Goal: Task Accomplishment & Management: Complete application form

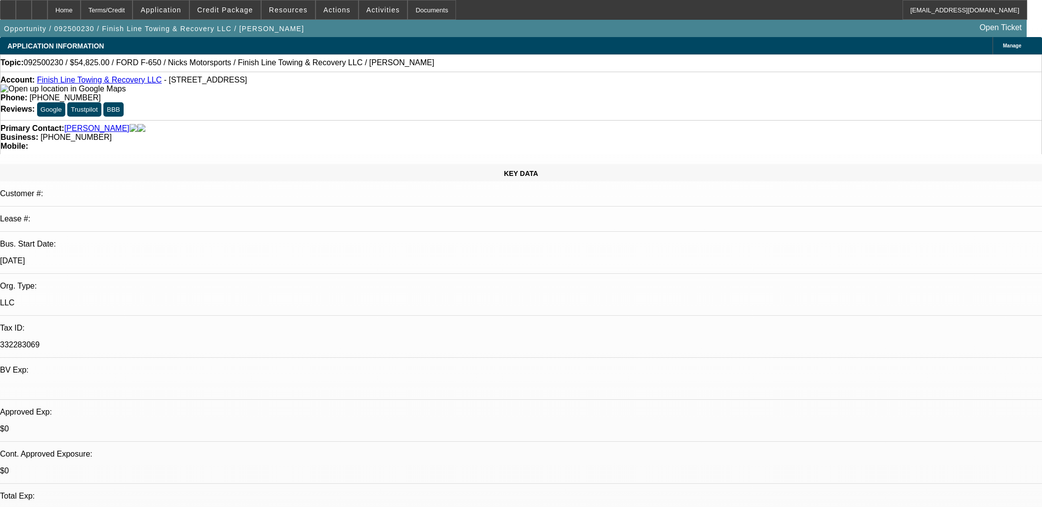
select select "0.15"
select select "2"
select select "0"
select select "6"
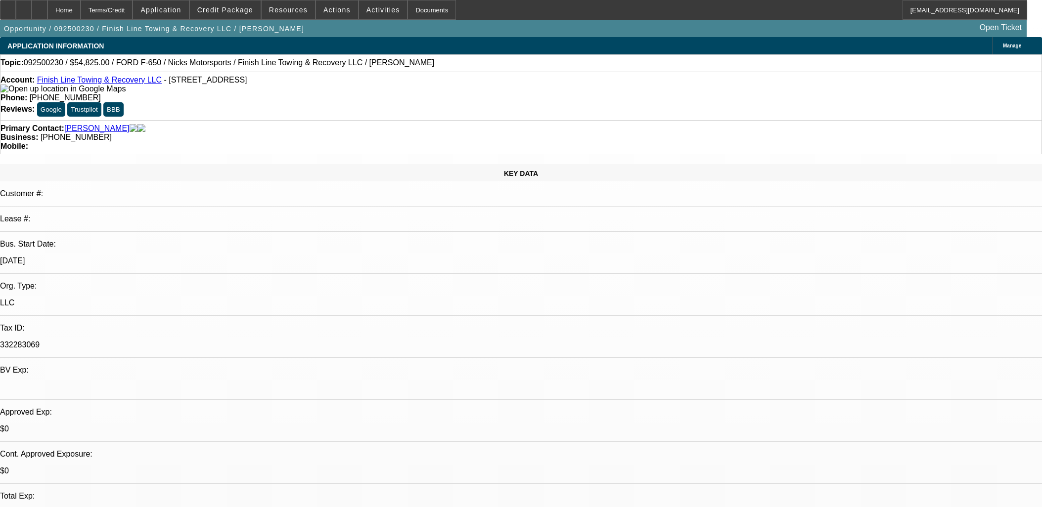
select select "0.15"
select select "2"
select select "0"
select select "6"
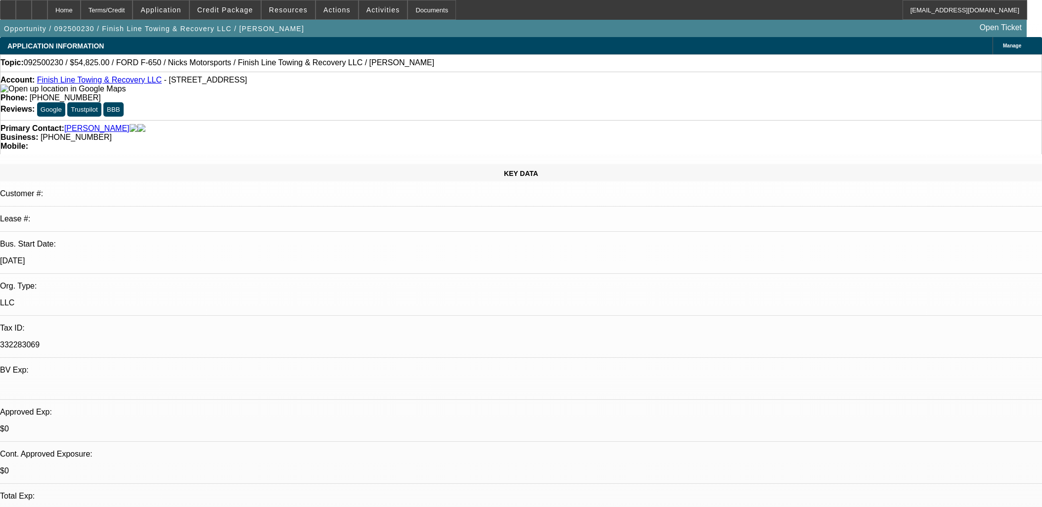
select select "0.15"
select select "2"
select select "0"
select select "6"
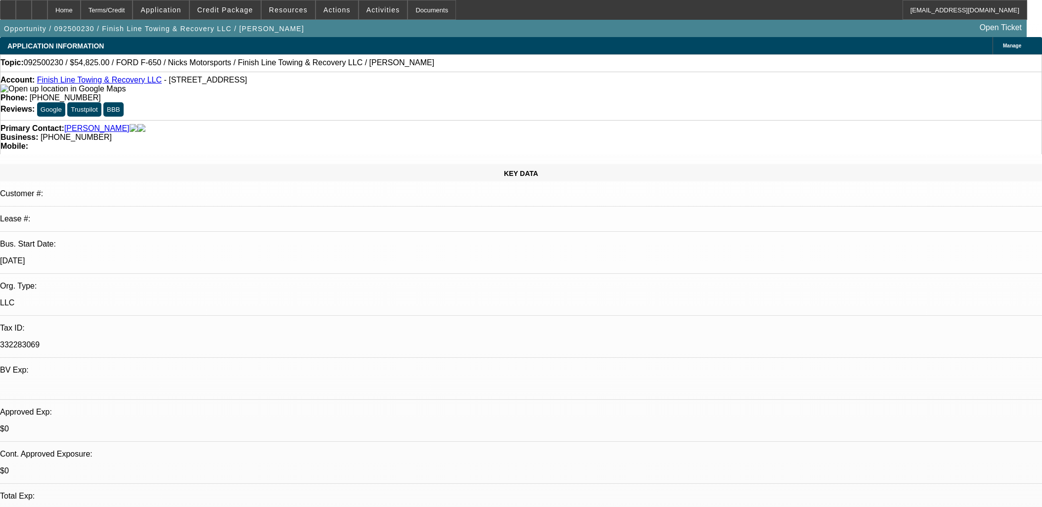
select select "0"
select select "6"
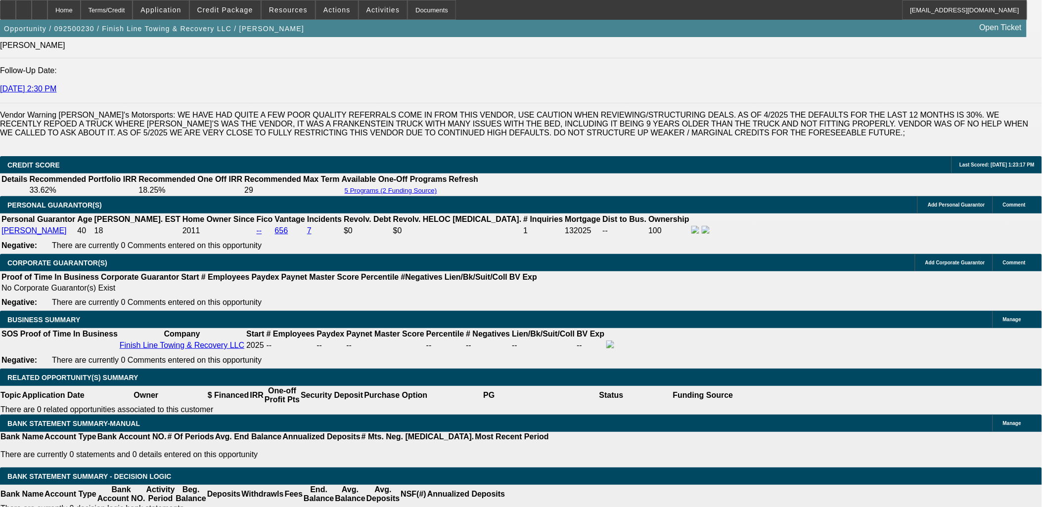
scroll to position [1428, 0]
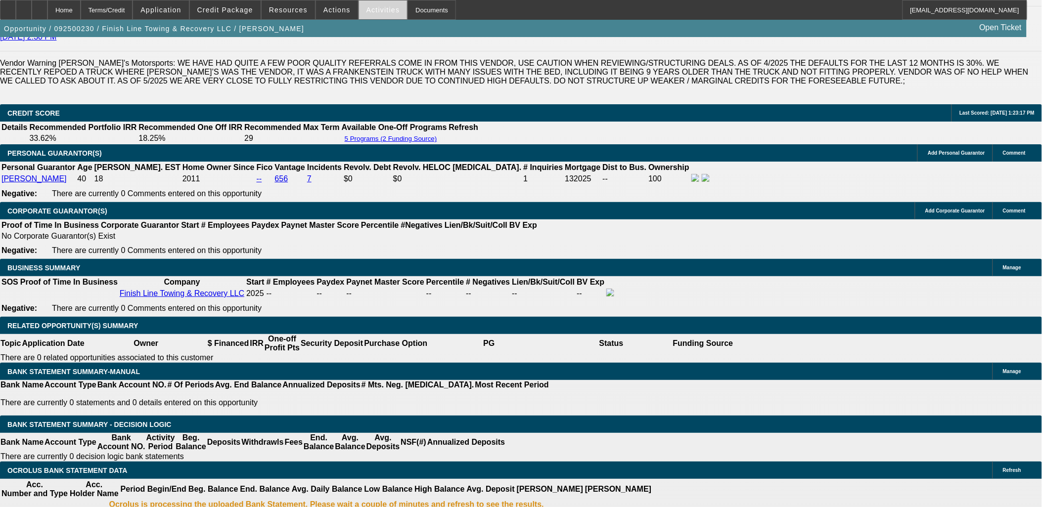
click at [371, 17] on span at bounding box center [383, 10] width 48 height 24
click at [449, 173] on div at bounding box center [521, 253] width 1042 height 507
click at [327, 10] on span "Actions" at bounding box center [336, 10] width 27 height 8
click at [327, 10] on div at bounding box center [521, 253] width 1042 height 507
click at [327, 10] on span "Actions" at bounding box center [336, 10] width 27 height 8
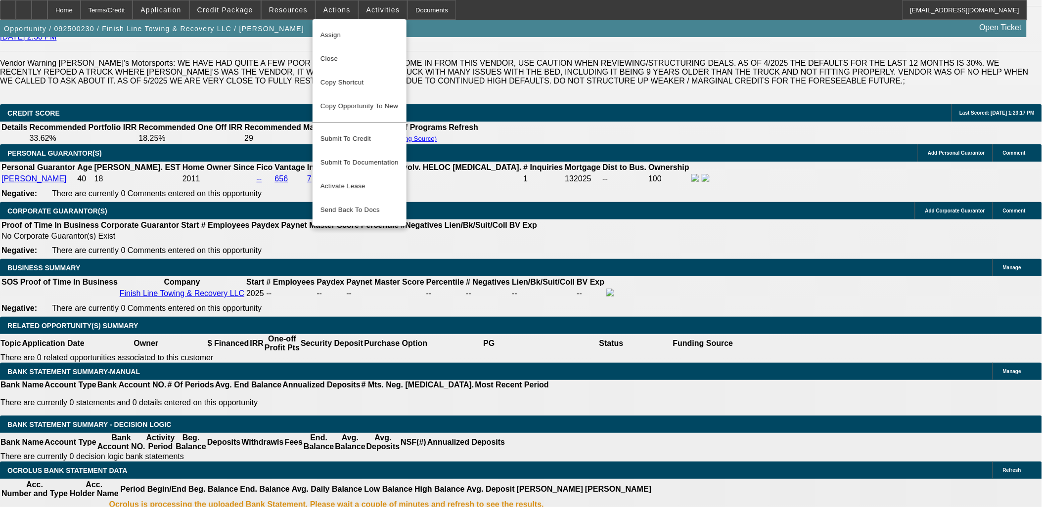
click at [366, 11] on div at bounding box center [521, 253] width 1042 height 507
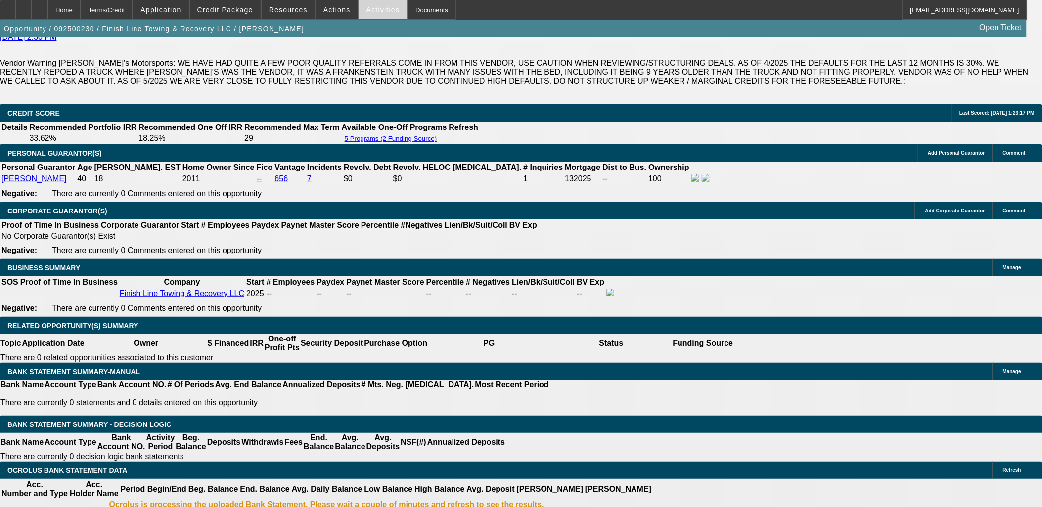
click at [366, 11] on span "Activities" at bounding box center [383, 10] width 34 height 8
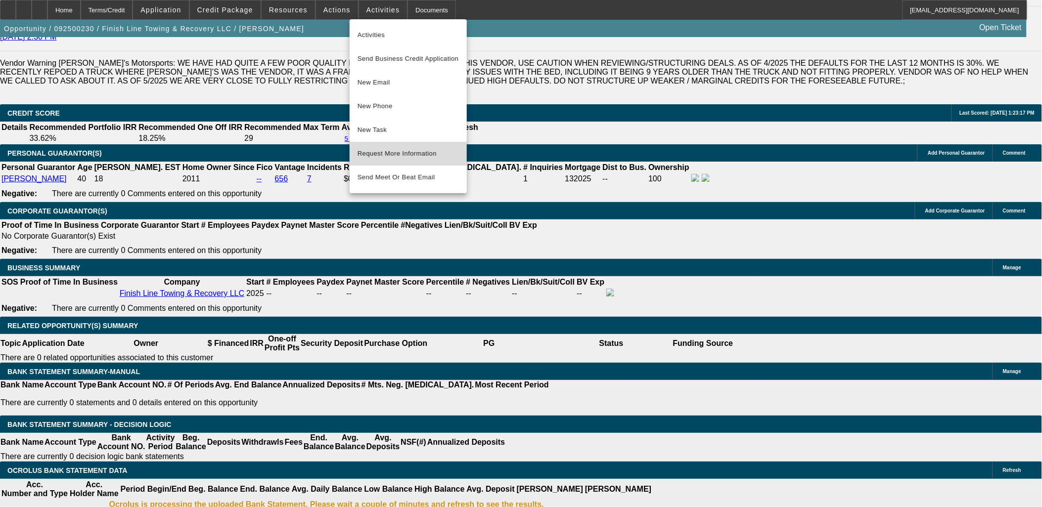
click at [396, 146] on button "Request More Information" at bounding box center [408, 154] width 117 height 24
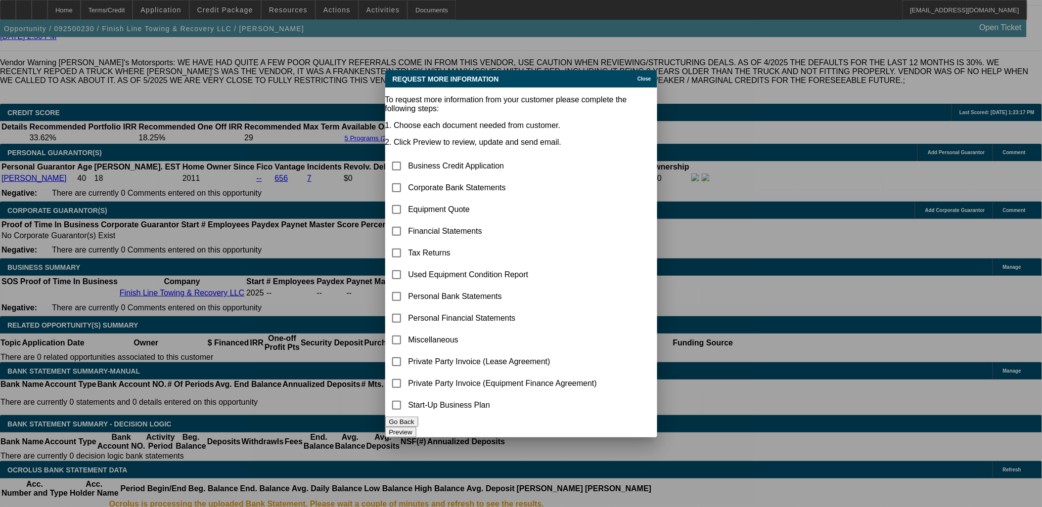
scroll to position [0, 0]
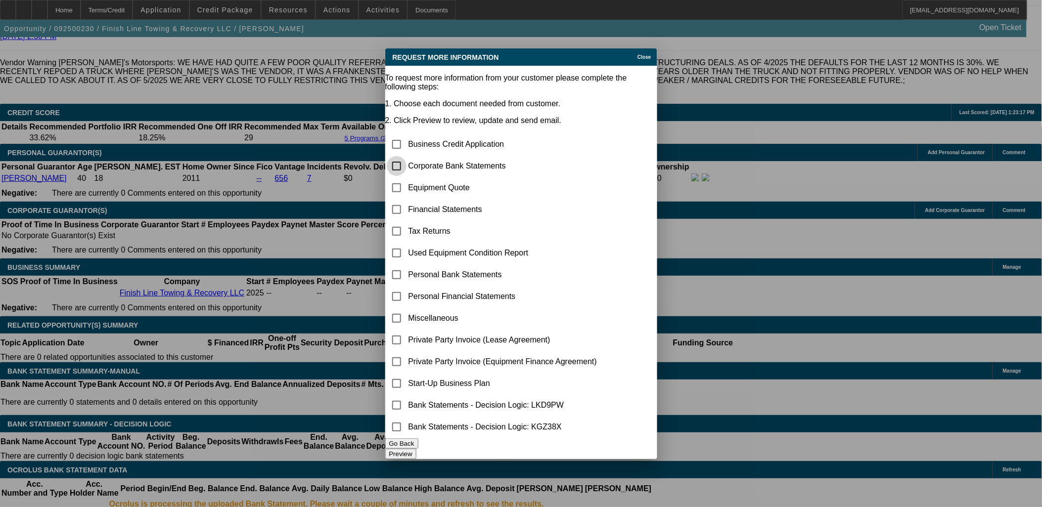
click at [406, 156] on input "checkbox" at bounding box center [397, 166] width 20 height 20
checkbox input "true"
click at [416, 449] on button "Preview" at bounding box center [400, 454] width 31 height 10
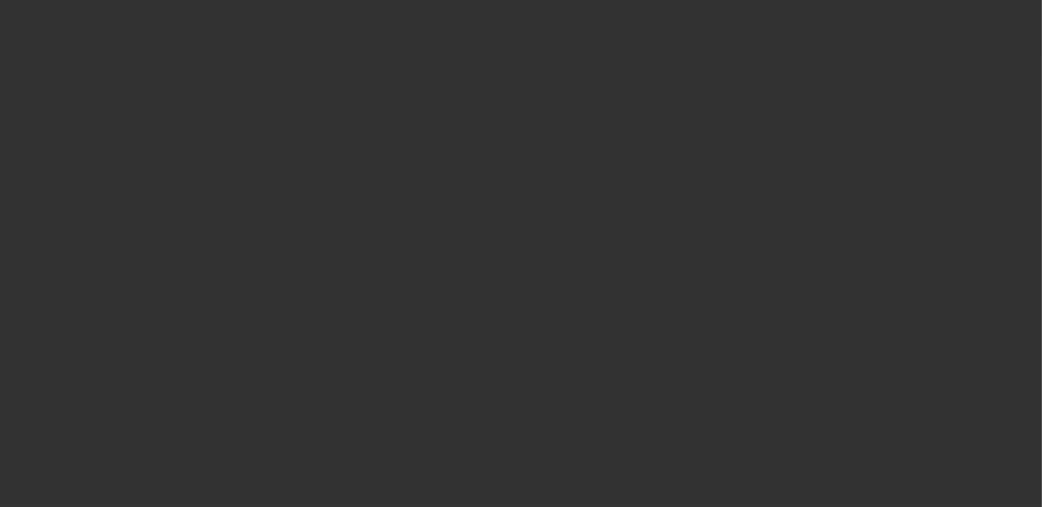
scroll to position [1428, 0]
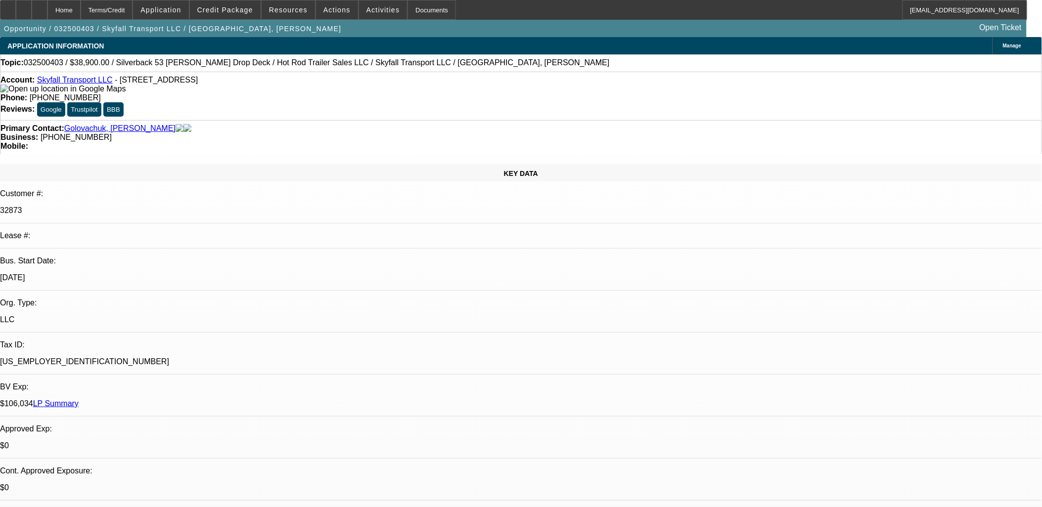
select select "0"
select select "2"
select select "0"
select select "6"
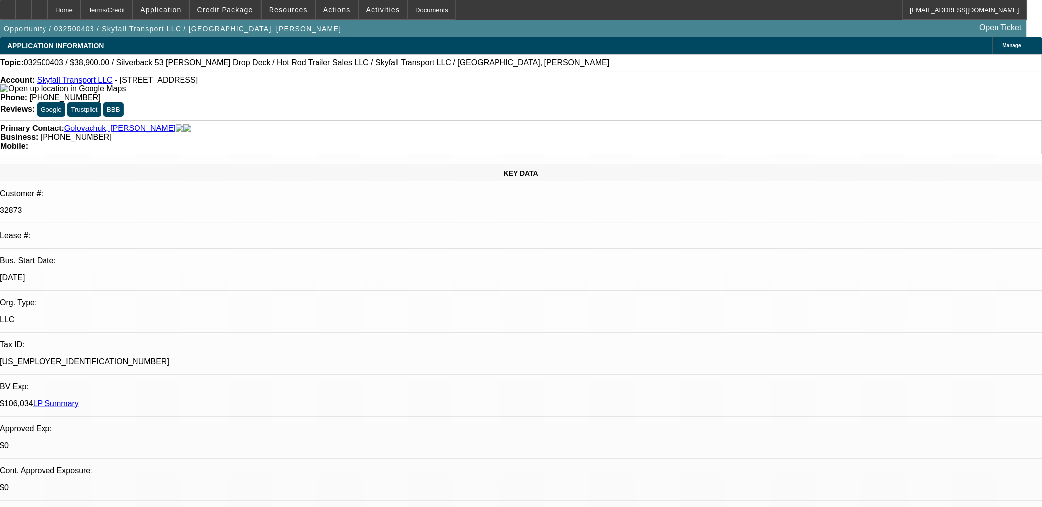
select select "0"
select select "2"
select select "0"
select select "6"
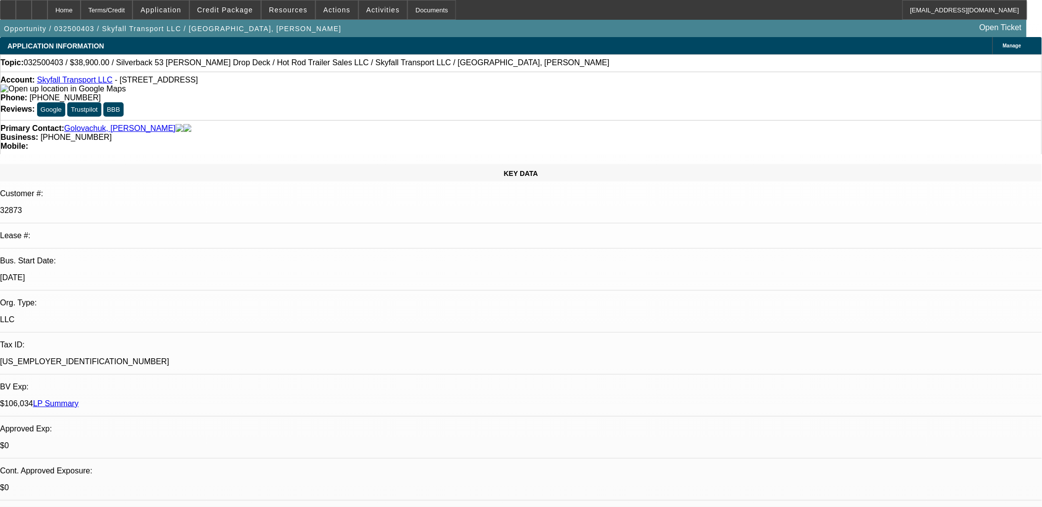
select select "0.1"
select select "2"
select select "0"
select select "6"
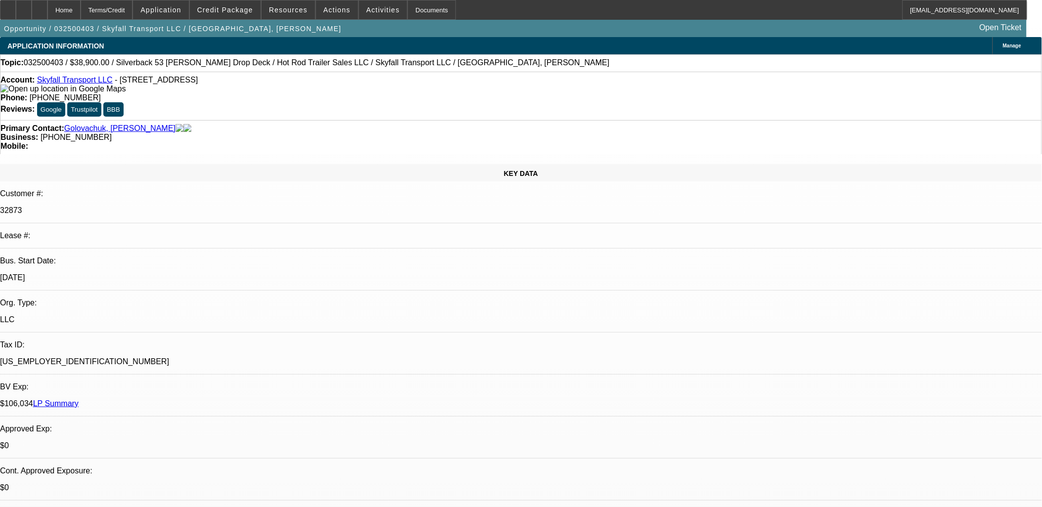
select select "0.1"
select select "2"
select select "0"
select select "6"
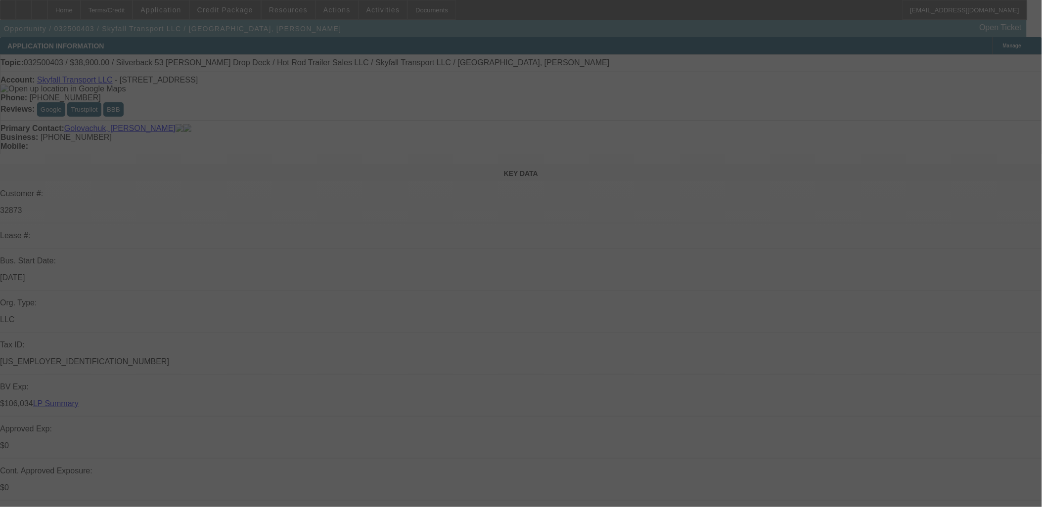
select select "0"
select select "2"
select select "0"
select select "2"
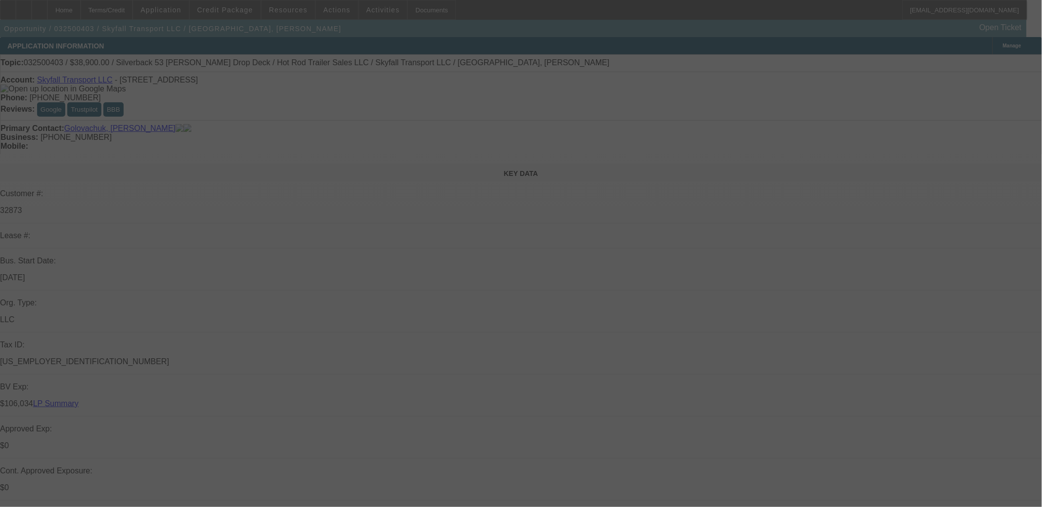
select select "0"
select select "0.1"
select select "2"
select select "0"
select select "0.1"
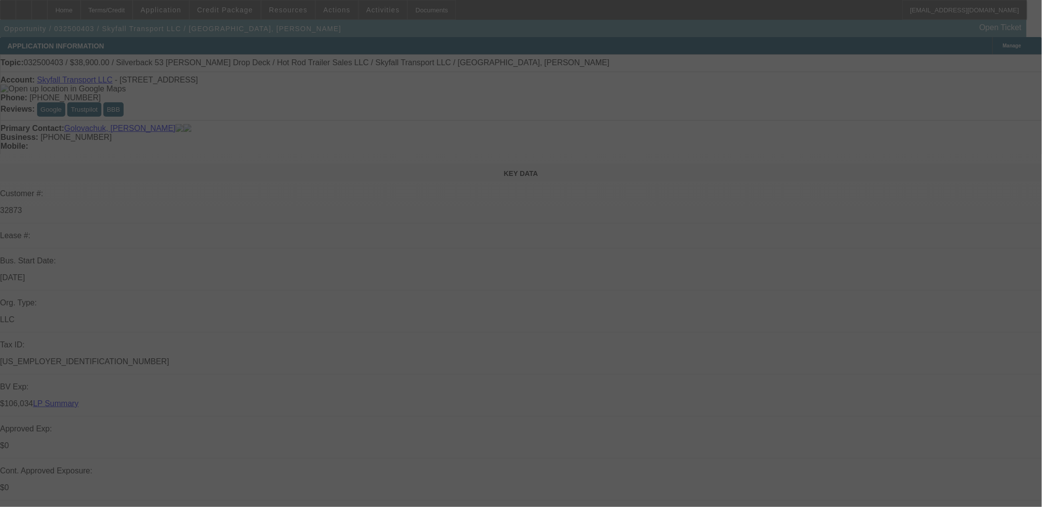
select select "2"
select select "0"
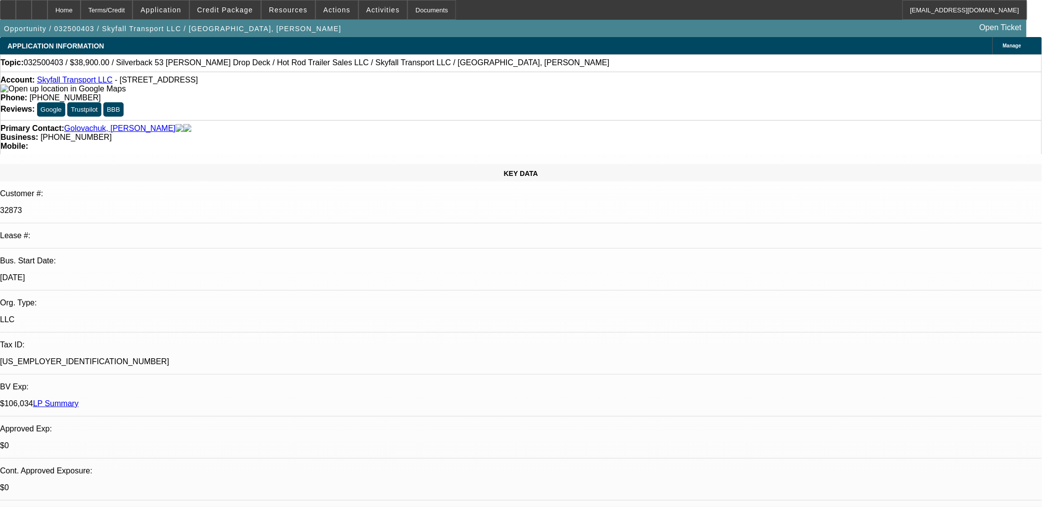
select select "1"
select select "2"
select select "6"
select select "1"
select select "2"
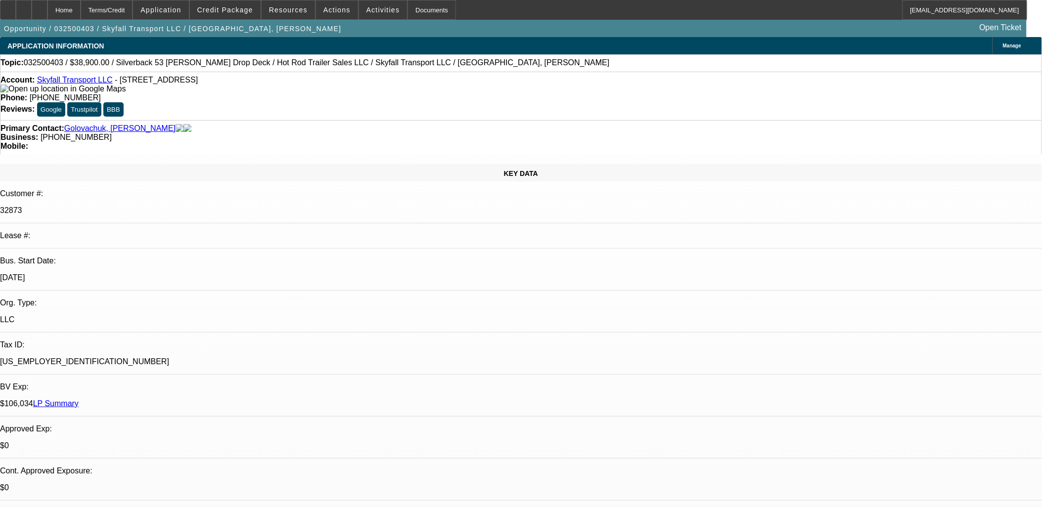
select select "6"
select select "1"
select select "2"
select select "6"
select select "1"
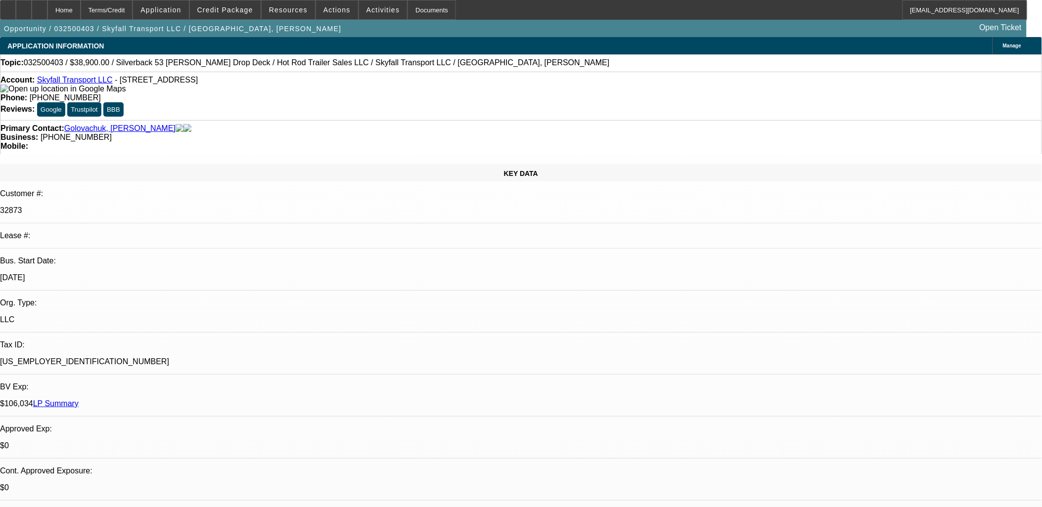
select select "2"
select select "6"
click at [383, 6] on span at bounding box center [383, 10] width 48 height 24
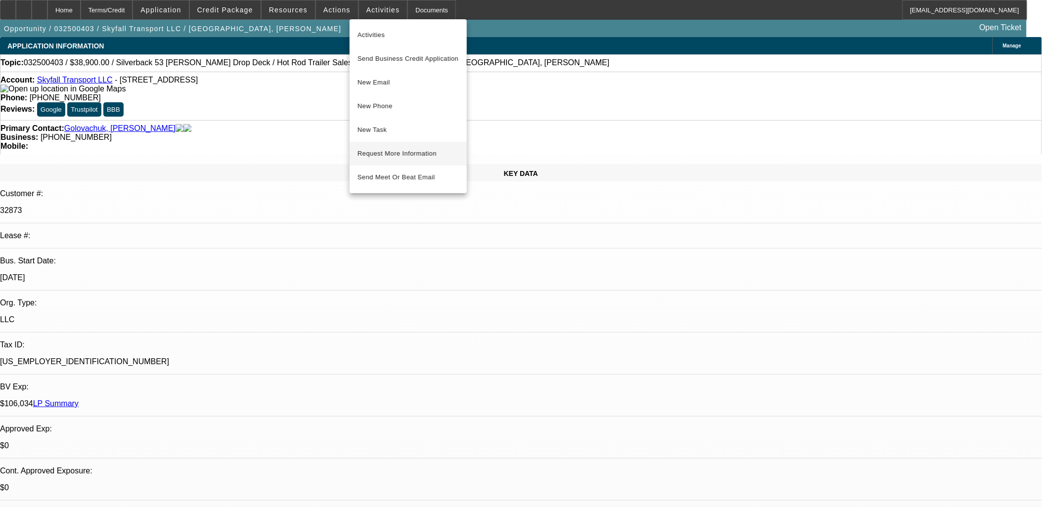
click at [387, 150] on span "Request More Information" at bounding box center [407, 154] width 101 height 12
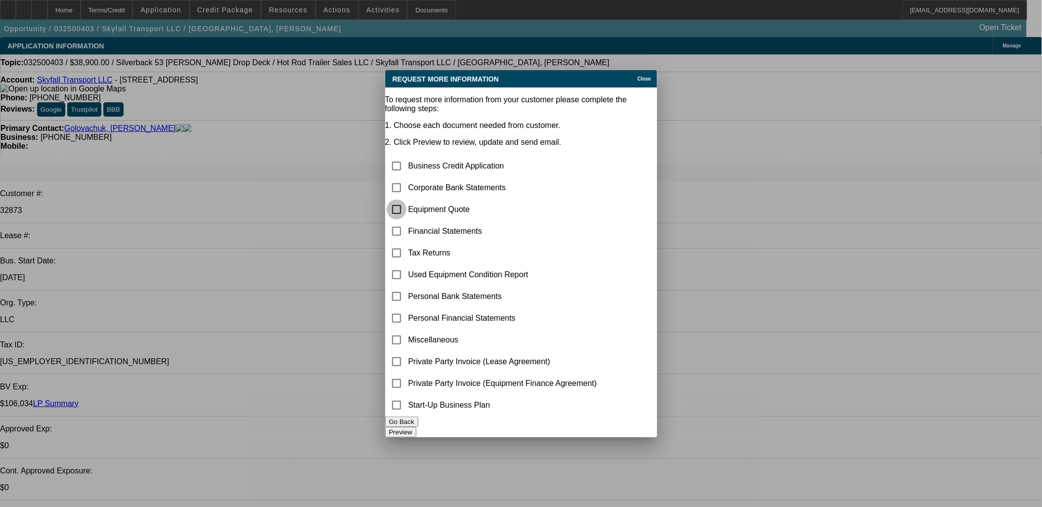
click at [406, 200] on input "checkbox" at bounding box center [397, 210] width 20 height 20
checkbox input "true"
click at [416, 429] on button "Preview" at bounding box center [400, 432] width 31 height 10
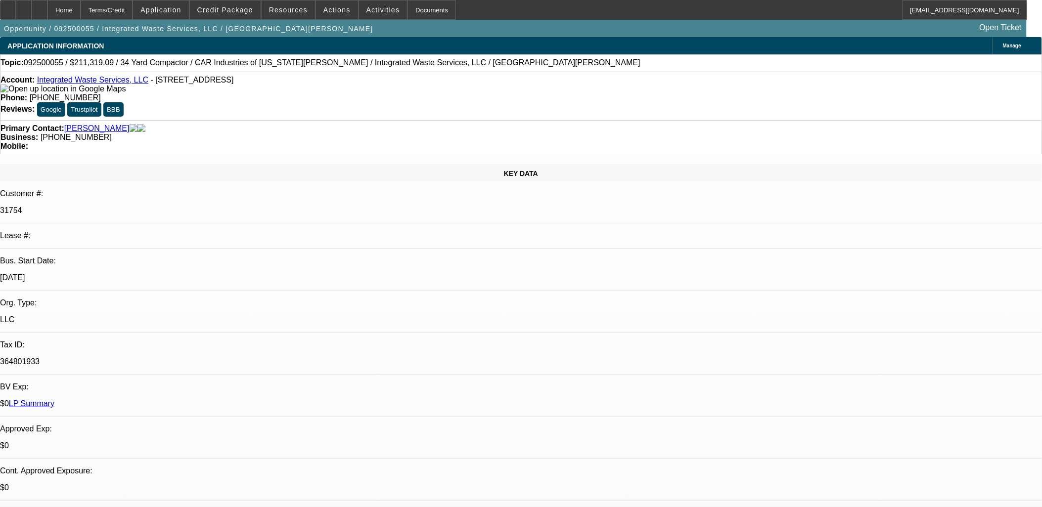
select select "0"
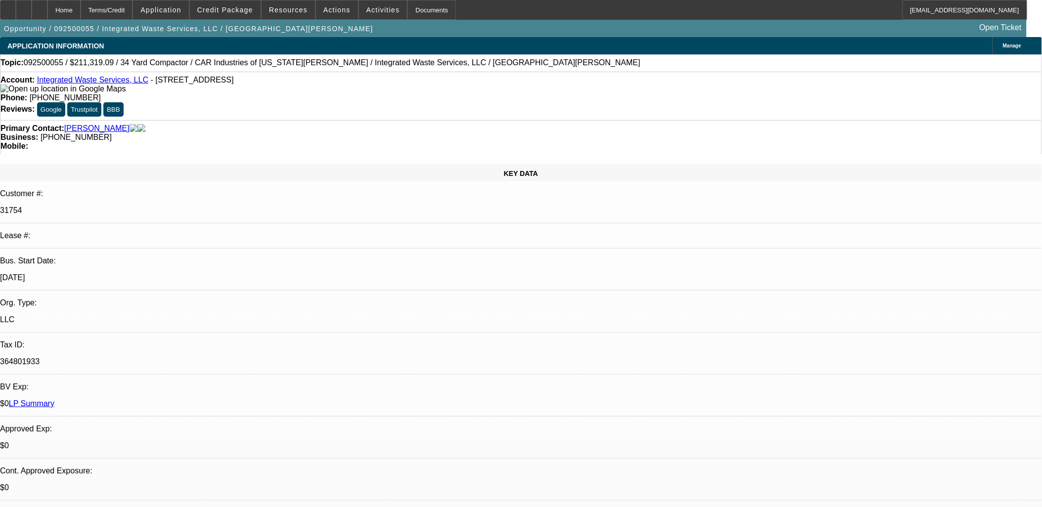
select select "0"
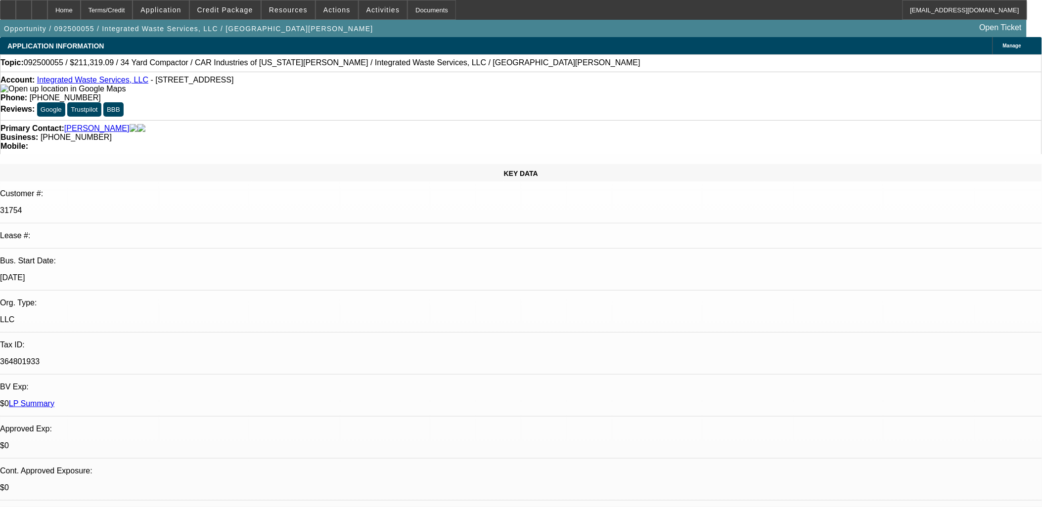
select select "0"
select select "1"
select select "6"
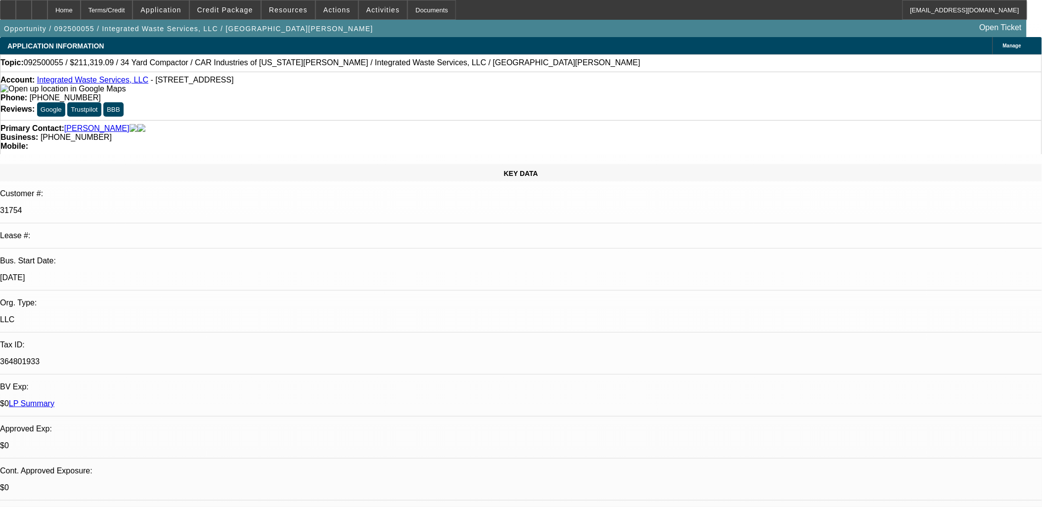
select select "1"
select select "6"
select select "1"
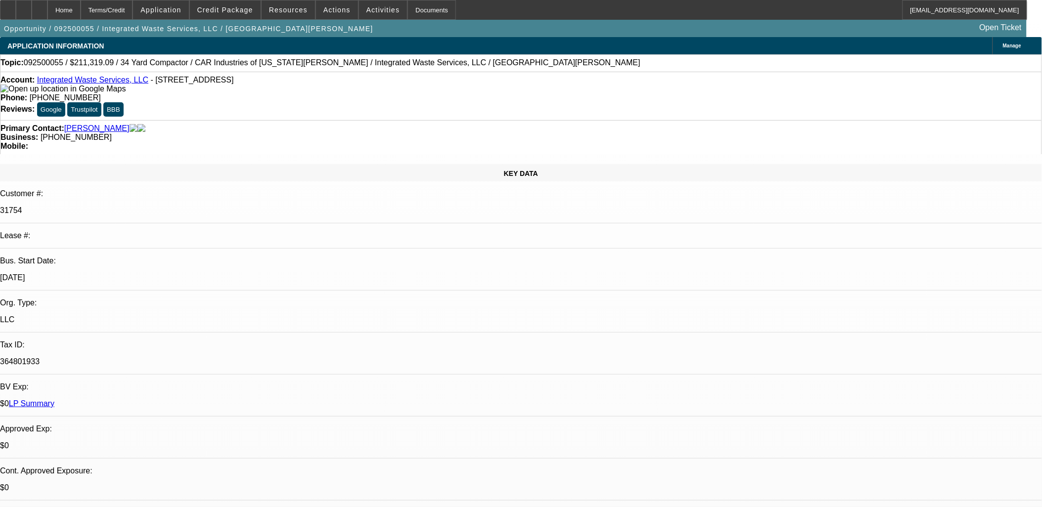
select select "6"
select select "1"
select select "2"
select select "6"
click at [798, 133] on span "Reply All" at bounding box center [809, 130] width 27 height 7
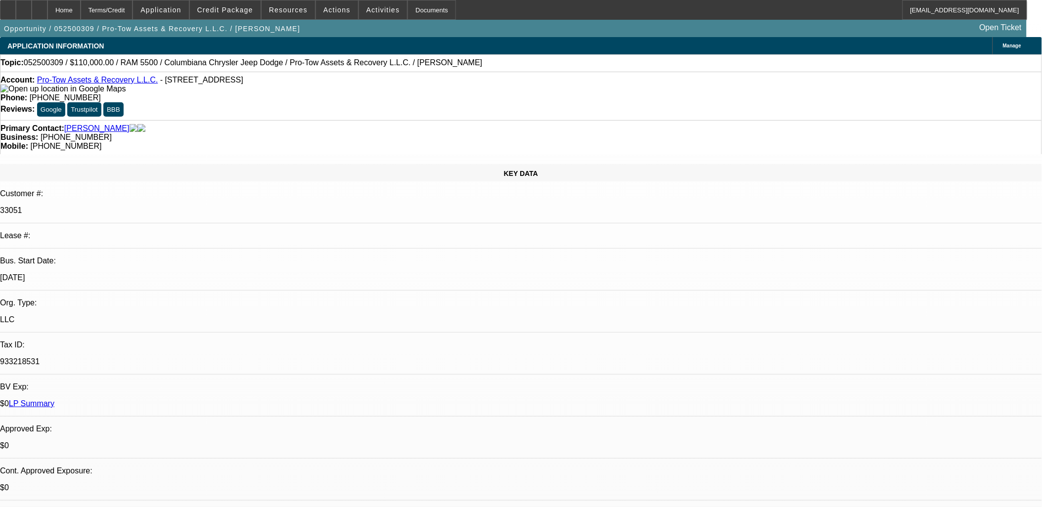
select select "0"
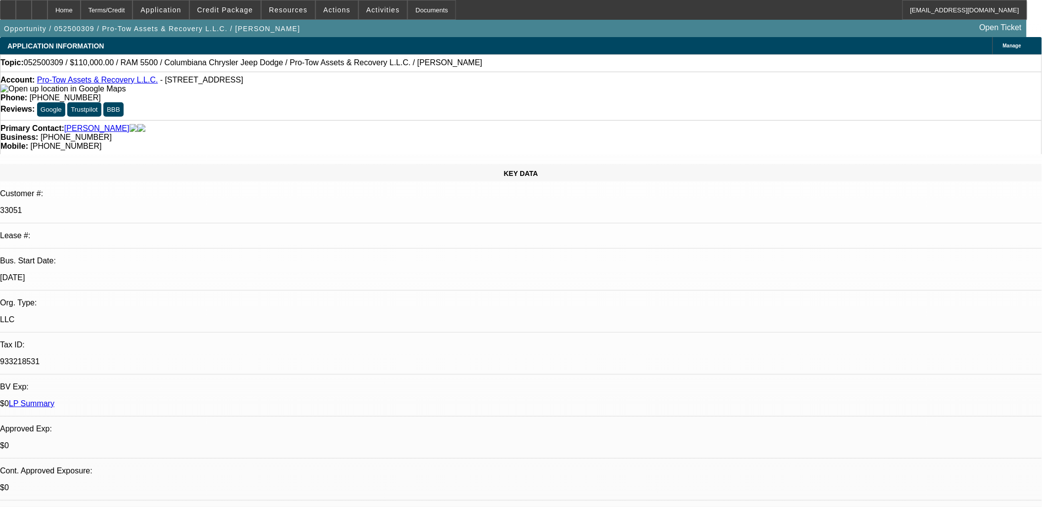
select select "0"
select select "2"
select select "0.1"
select select "0"
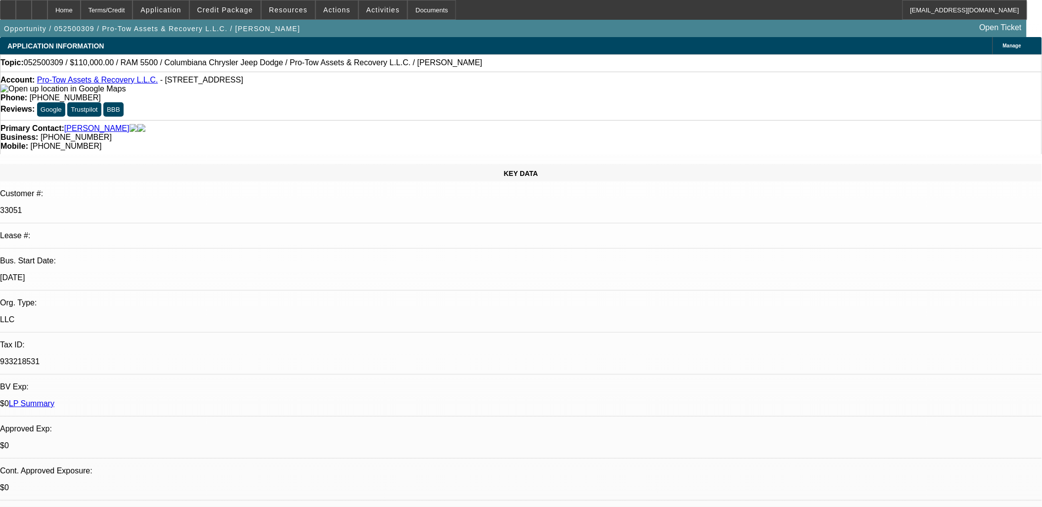
select select "2"
select select "0"
select select "1"
select select "6"
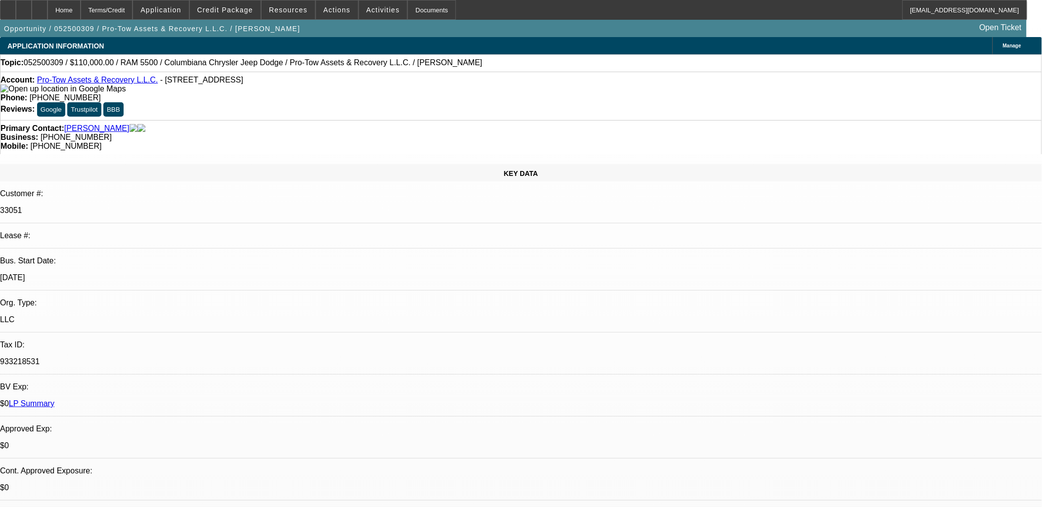
select select "1"
select select "6"
select select "1"
select select "2"
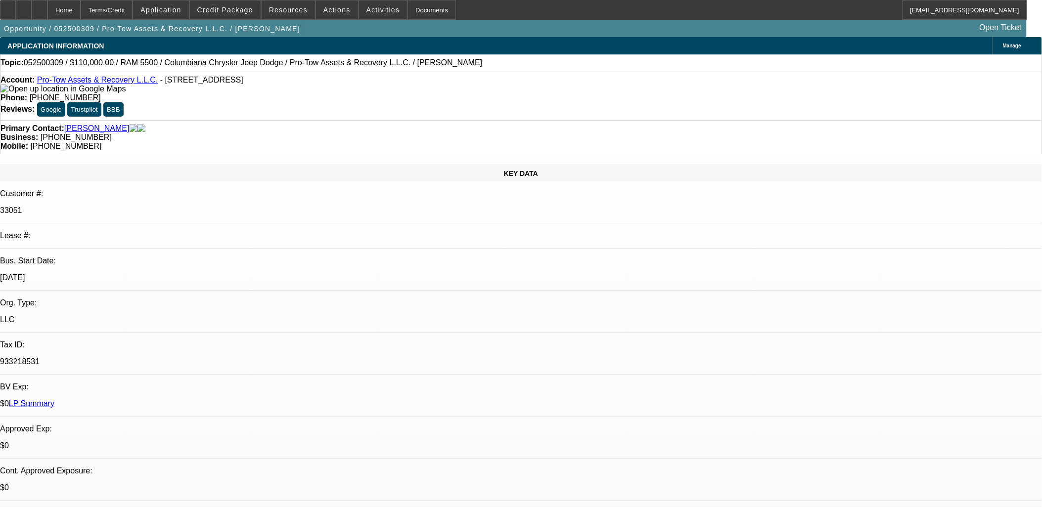
select select "4"
select select "1"
select select "2"
select select "6"
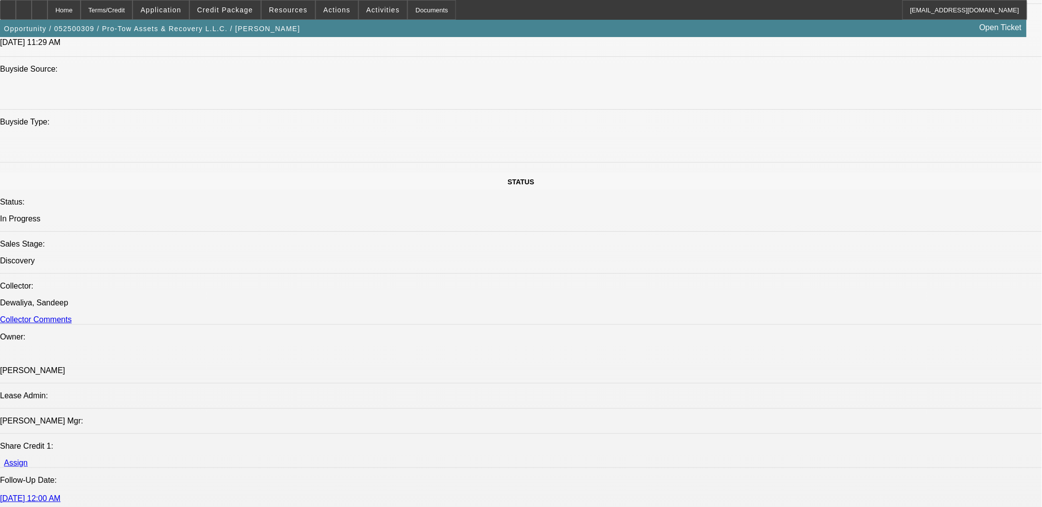
scroll to position [1153, 0]
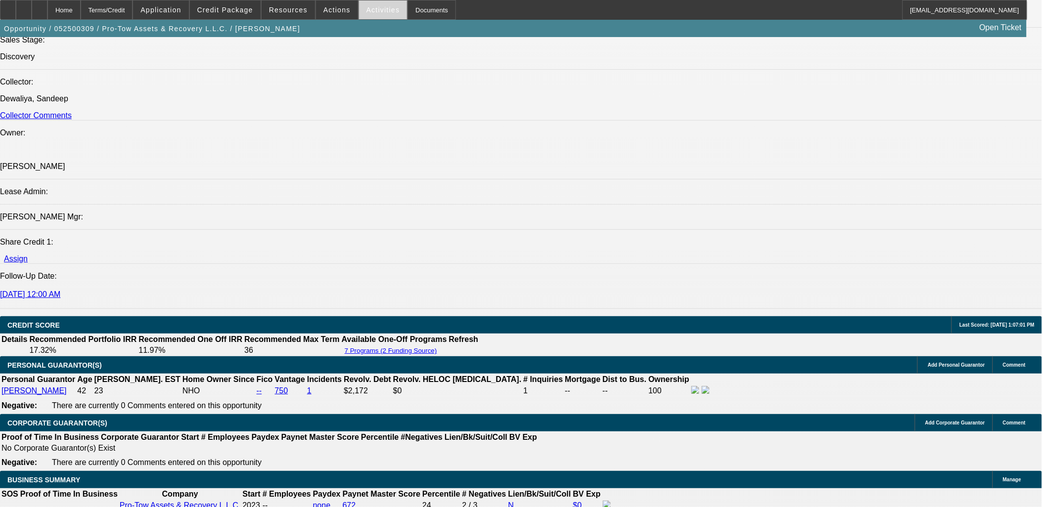
click at [372, 10] on span "Activities" at bounding box center [383, 10] width 34 height 8
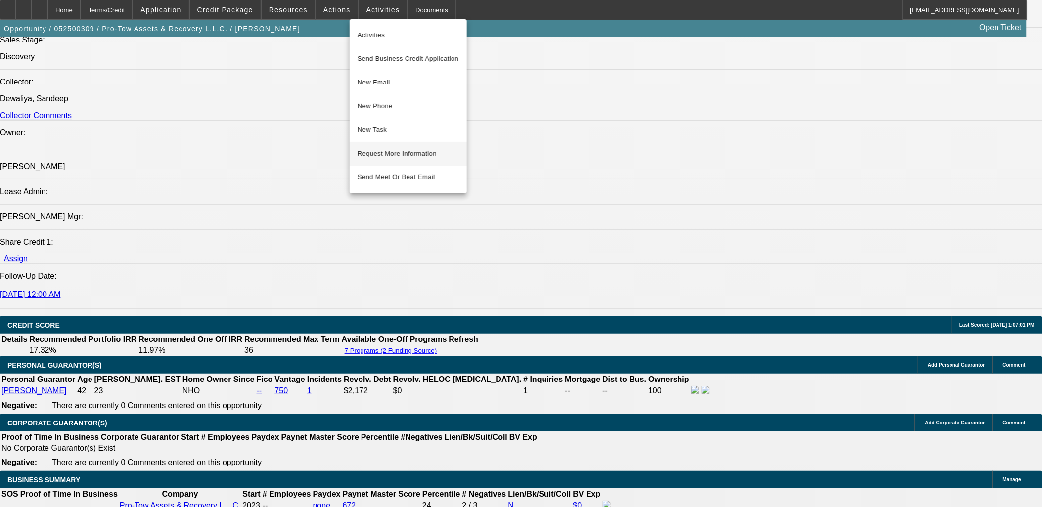
click at [397, 151] on span "Request More Information" at bounding box center [407, 154] width 101 height 12
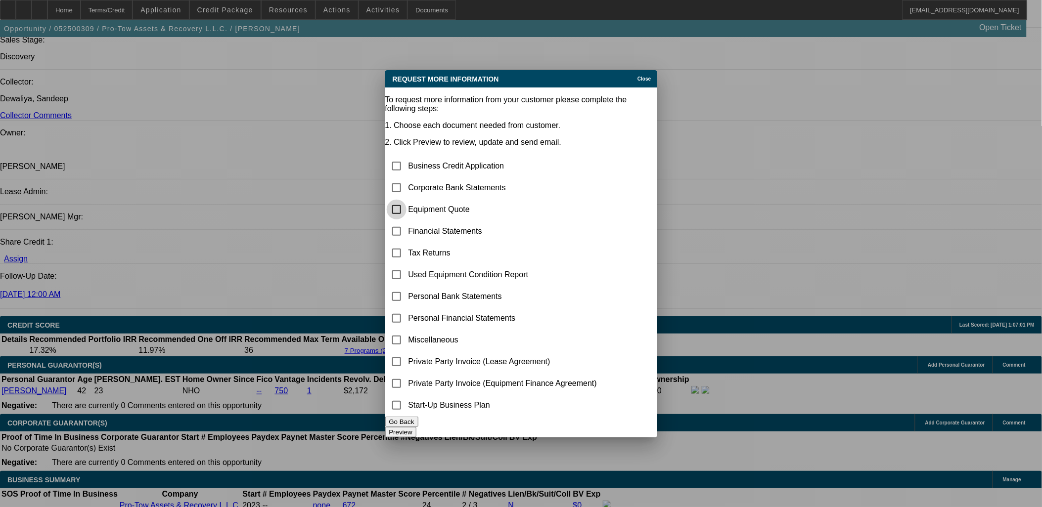
click at [406, 200] on input "checkbox" at bounding box center [397, 210] width 20 height 20
checkbox input "true"
click at [416, 427] on button "Preview" at bounding box center [400, 432] width 31 height 10
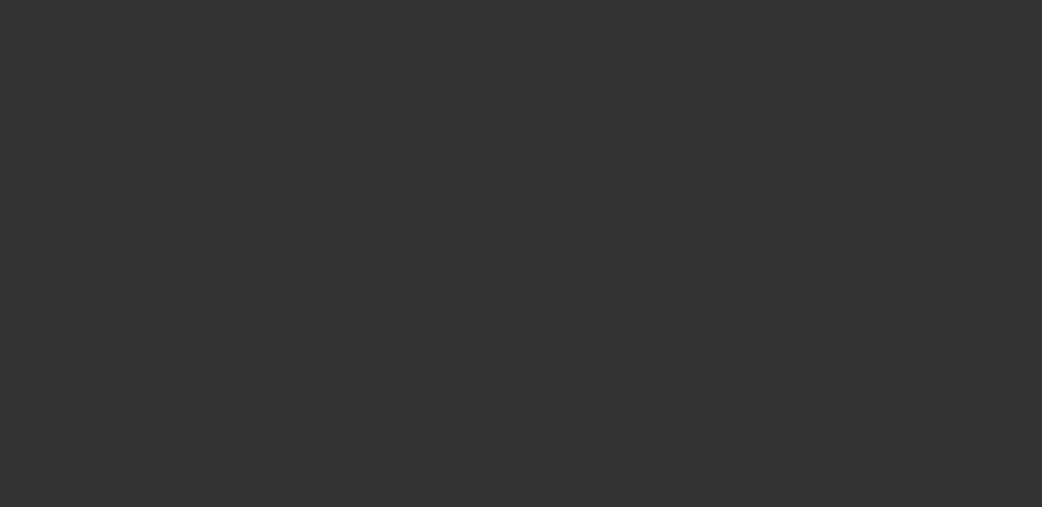
scroll to position [1153, 0]
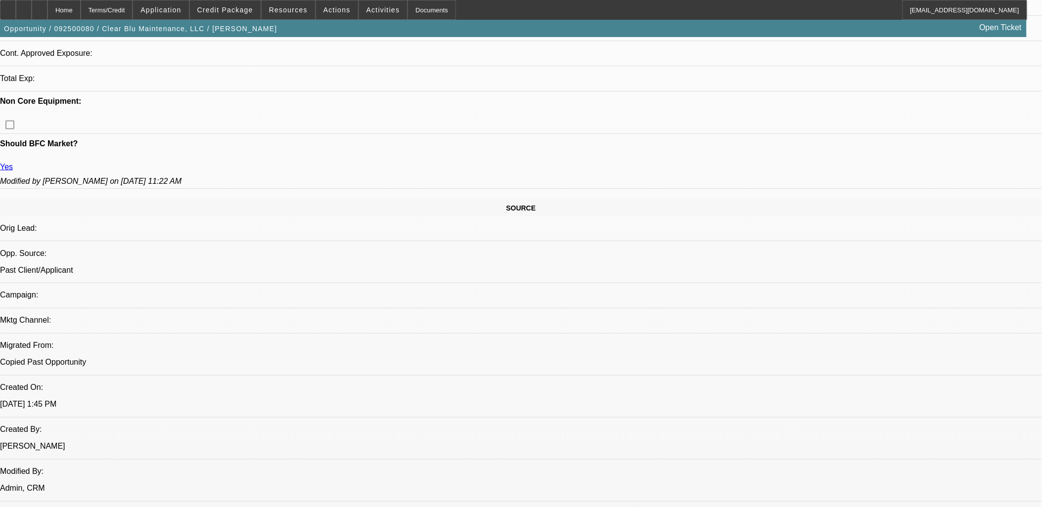
select select "0"
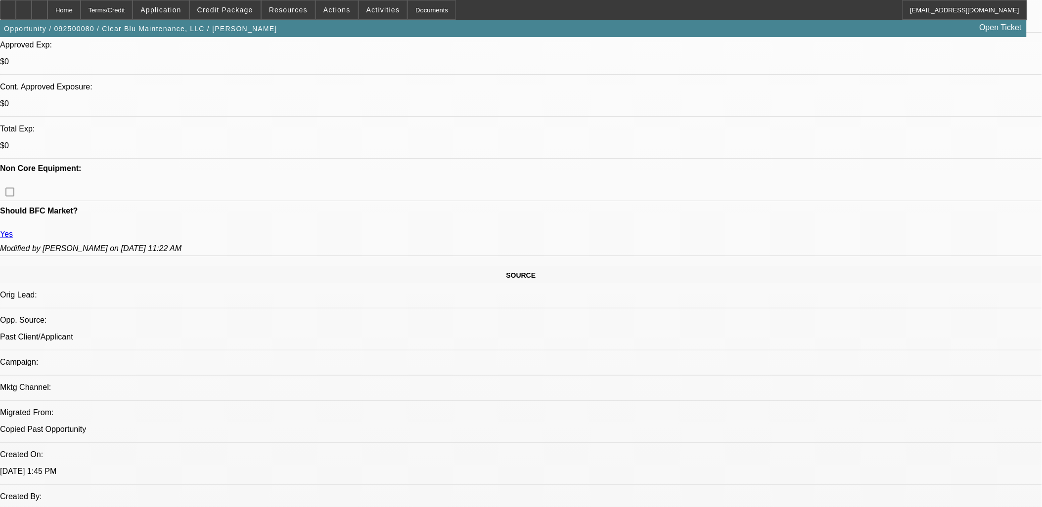
select select "1"
select select "6"
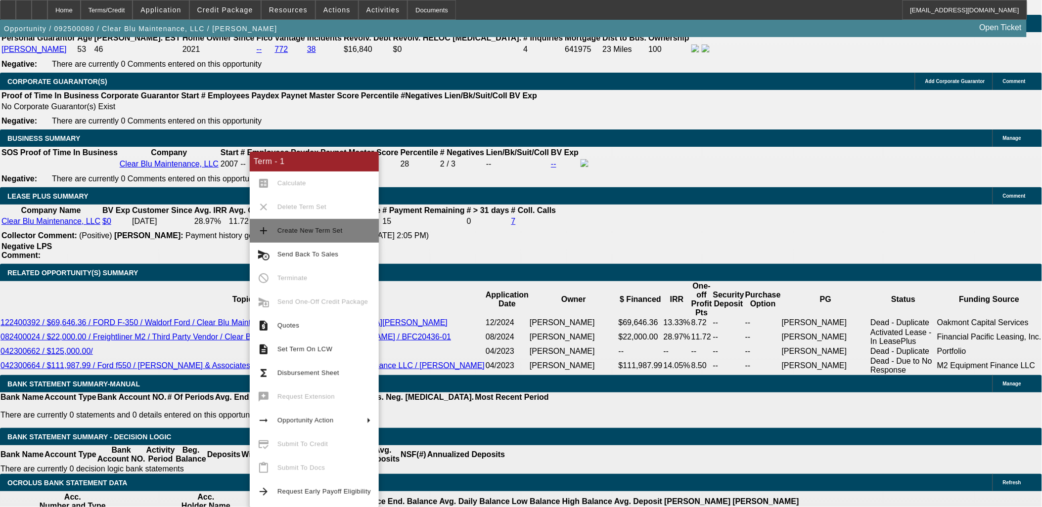
click at [319, 221] on button "add Create New Term Set" at bounding box center [314, 231] width 129 height 24
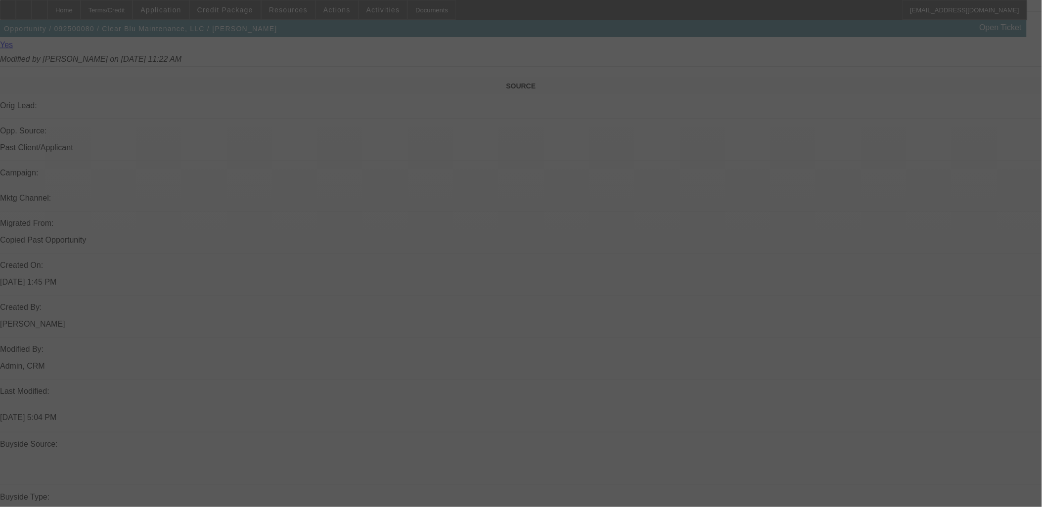
scroll to position [551, 0]
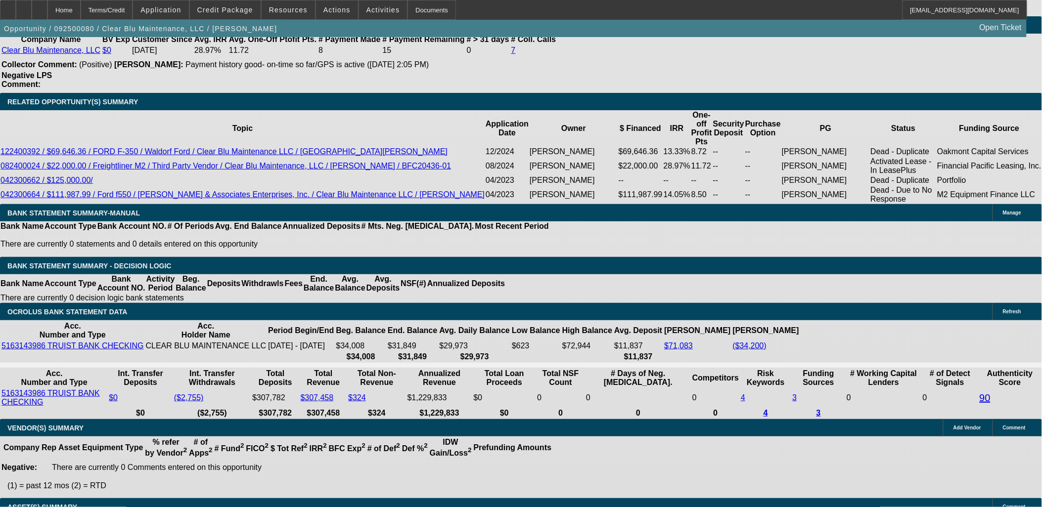
select select "0"
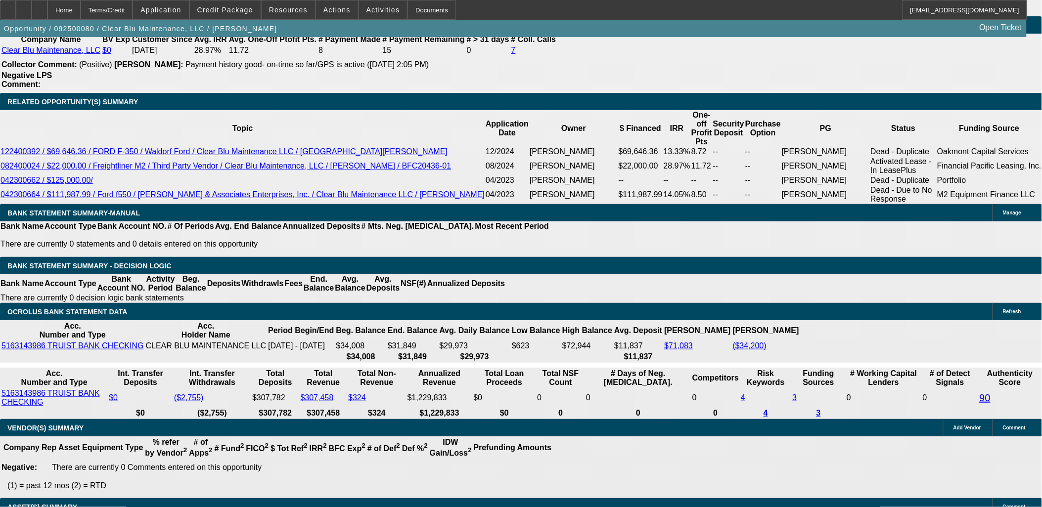
select select "0"
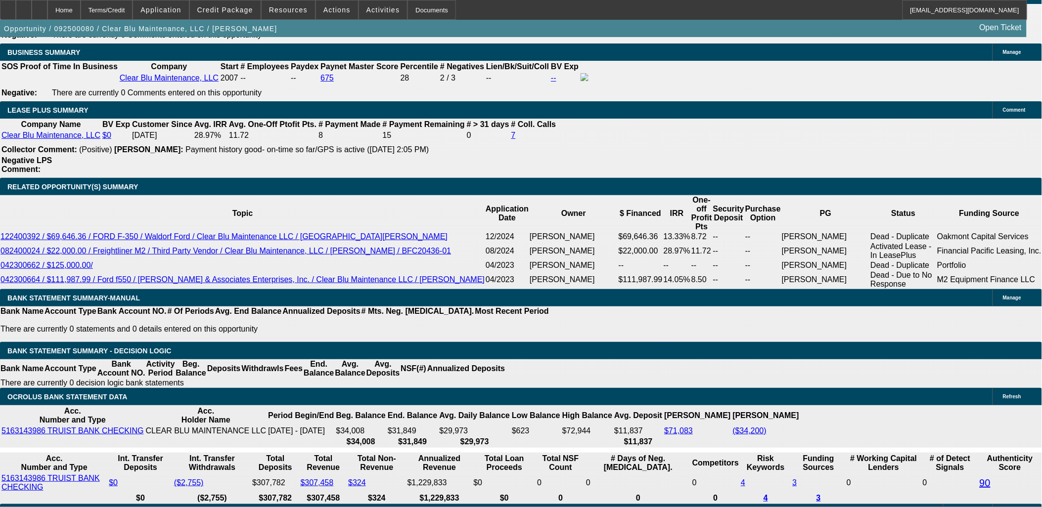
select select "1"
select select "6"
select select "1"
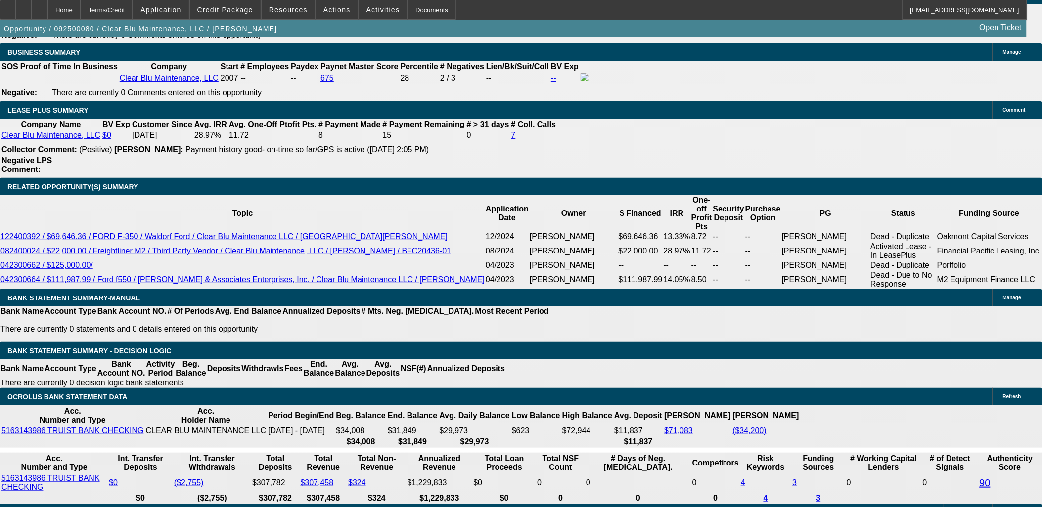
select select "6"
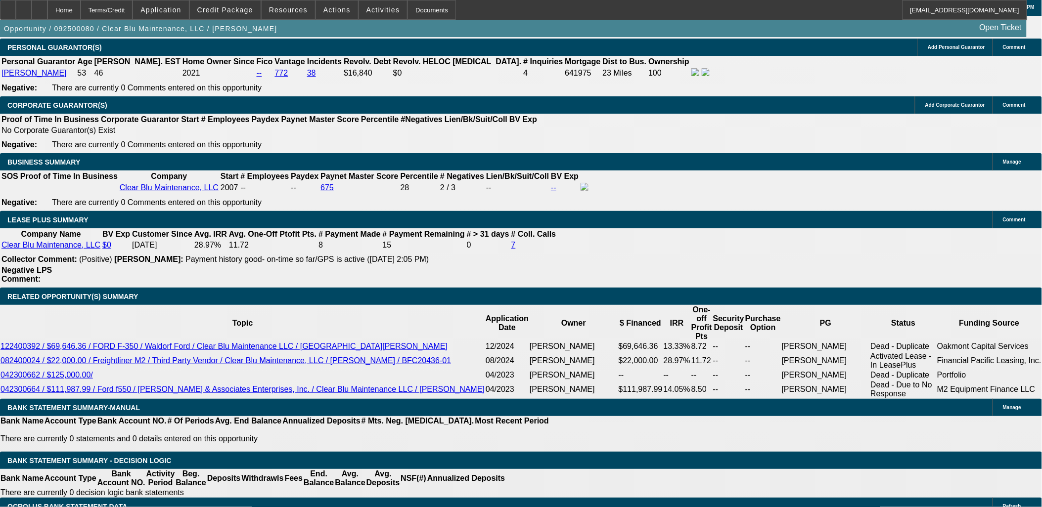
scroll to position [1573, 0]
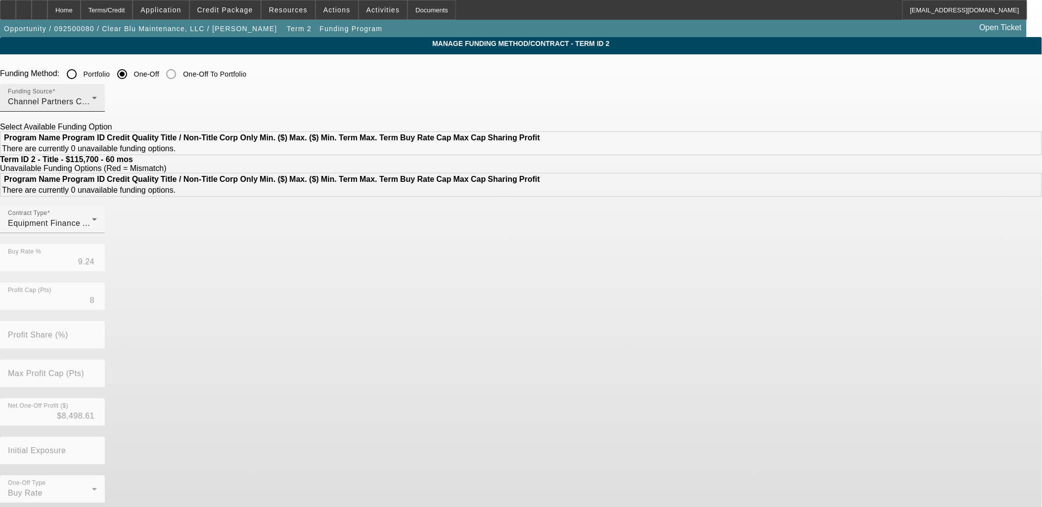
click at [97, 95] on div "Funding Source Channel Partners Capital LLC (EF)" at bounding box center [52, 98] width 89 height 28
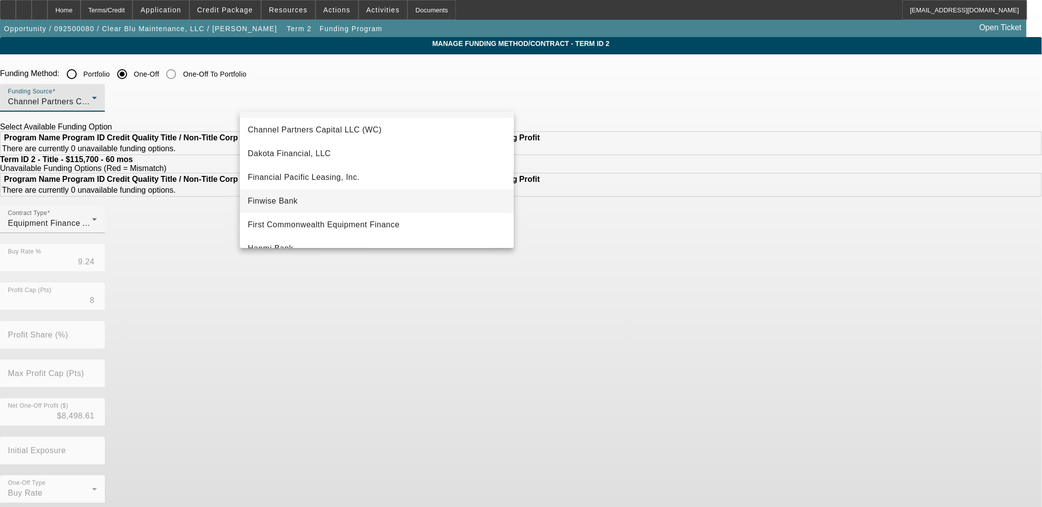
scroll to position [110, 0]
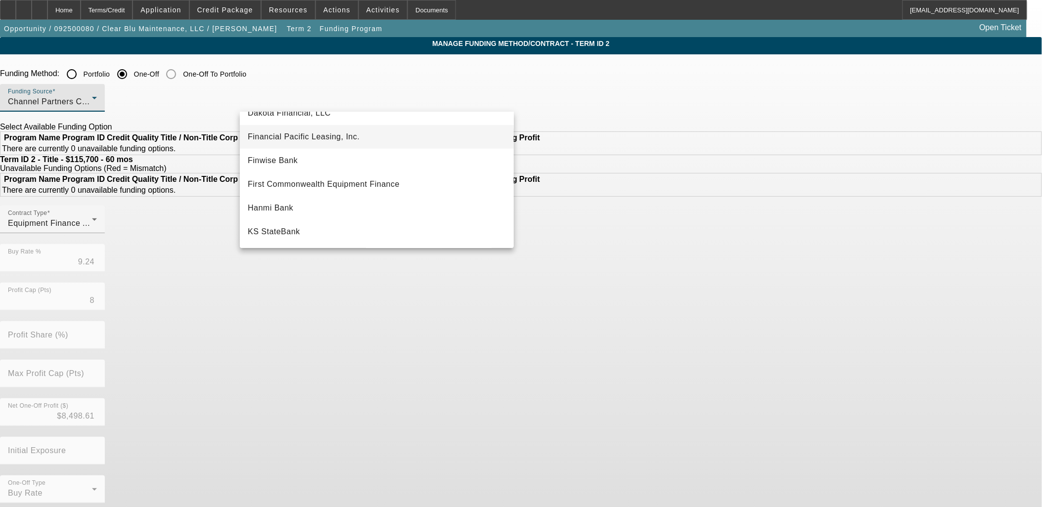
click at [330, 141] on span "Financial Pacific Leasing, Inc." at bounding box center [304, 137] width 112 height 12
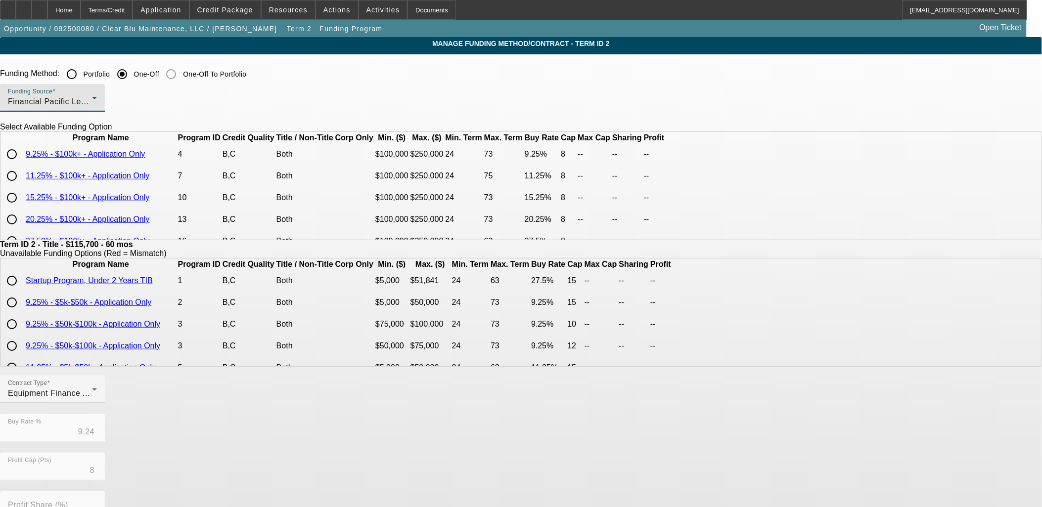
click at [22, 164] on input "radio" at bounding box center [12, 154] width 20 height 20
radio input "true"
click at [159, 224] on app-term-manage-funding "Manage Funding Method/Contract - Term ID 2 Funding Method: Portfolio One-Off On…" at bounding box center [521, 375] width 1042 height 677
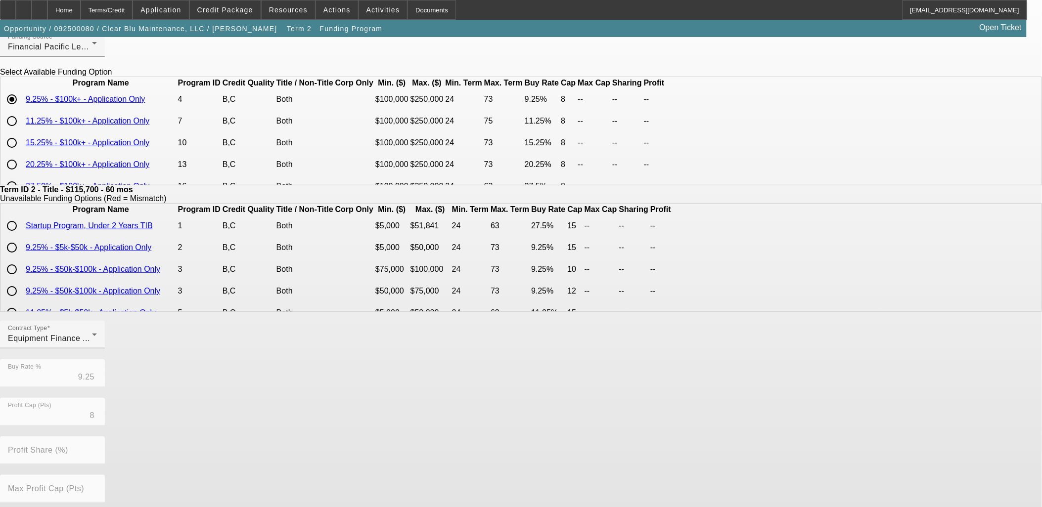
scroll to position [174, 0]
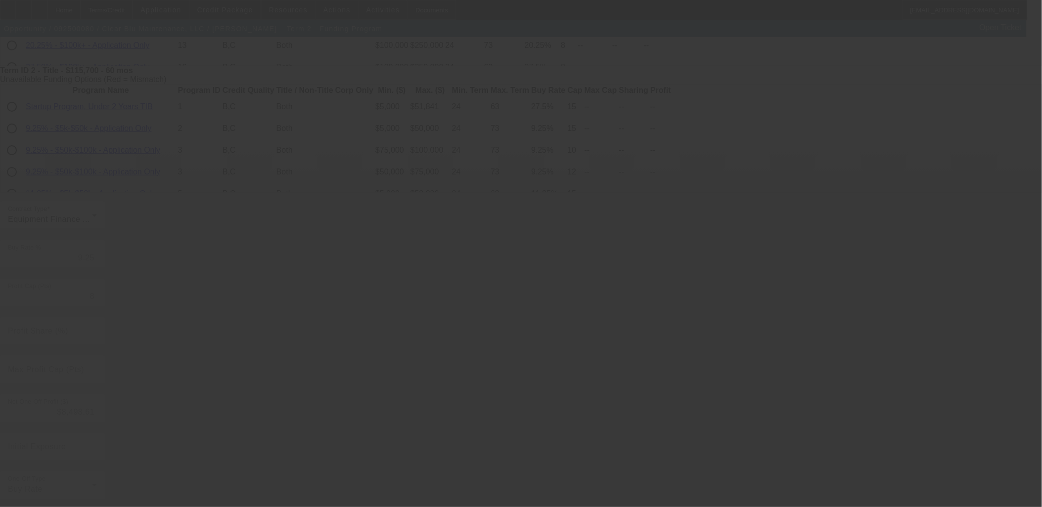
type input "9.24"
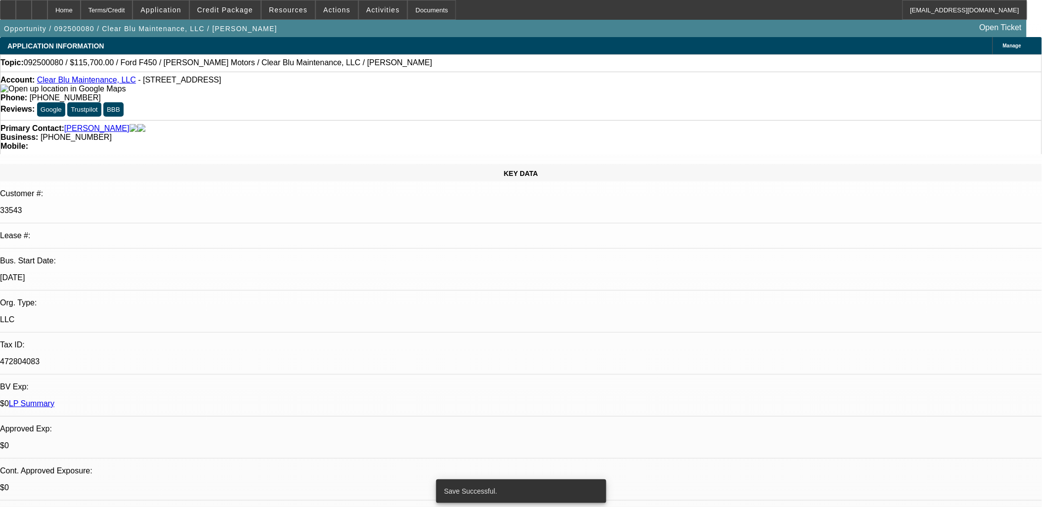
select select "0"
select select "6"
select select "0"
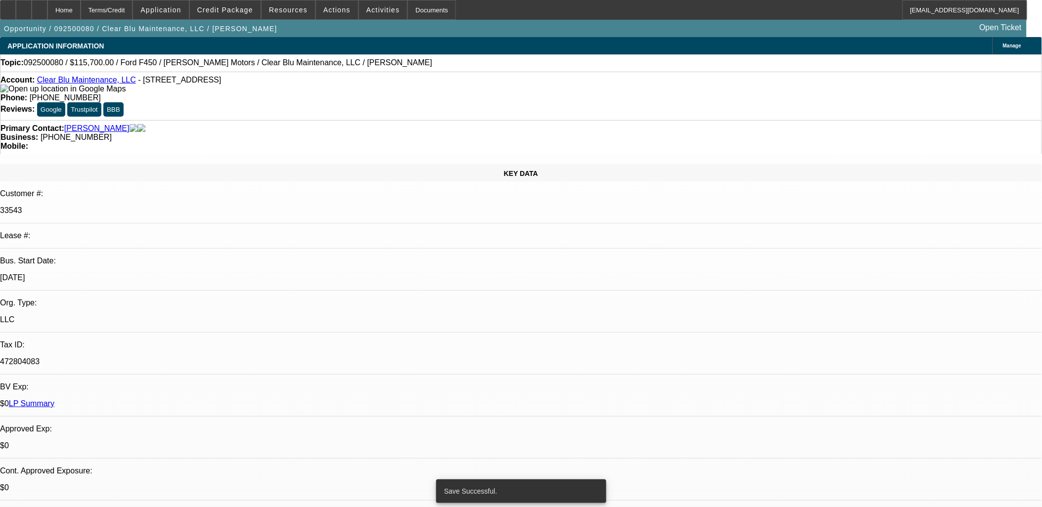
select select "0"
select select "6"
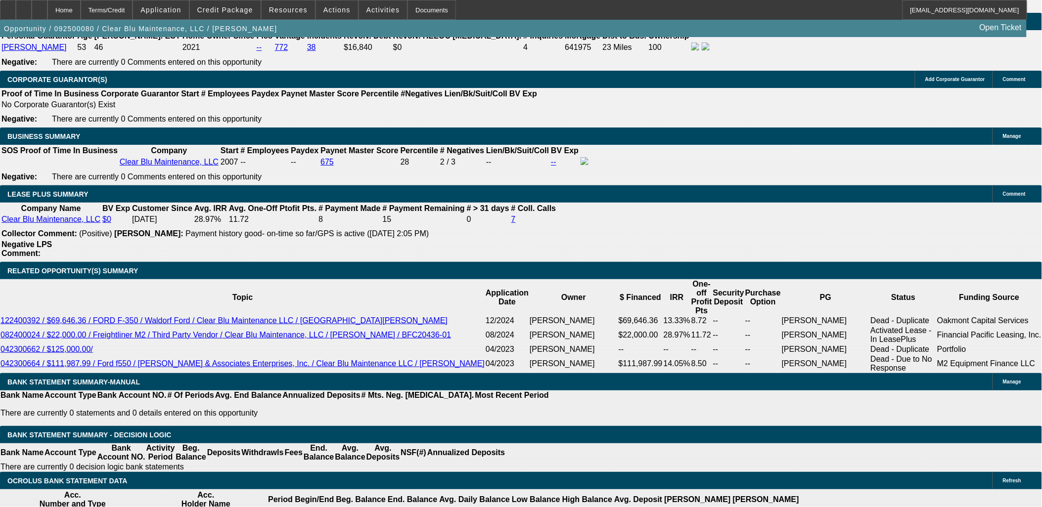
scroll to position [1593, 0]
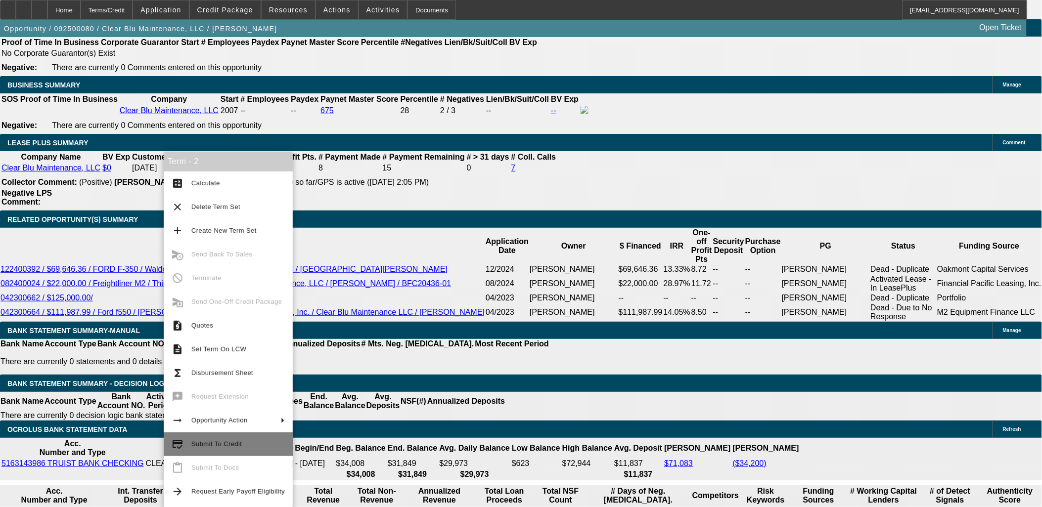
click at [215, 442] on span "Submit To Credit" at bounding box center [216, 444] width 50 height 7
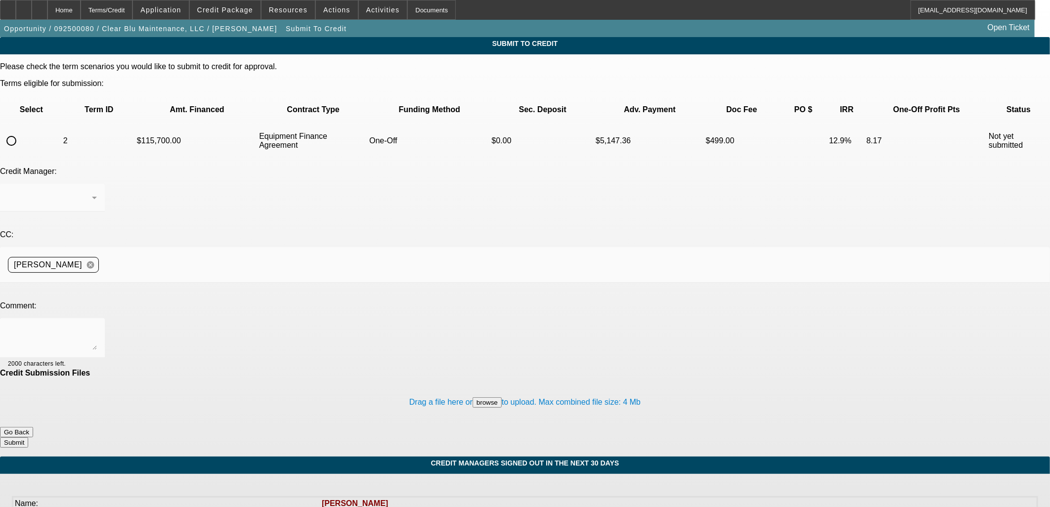
click at [21, 131] on input "radio" at bounding box center [11, 141] width 20 height 20
radio input "true"
click at [97, 326] on textarea at bounding box center [52, 338] width 89 height 24
type textarea "please try finpac"
click at [28, 438] on button "Submit" at bounding box center [14, 443] width 28 height 10
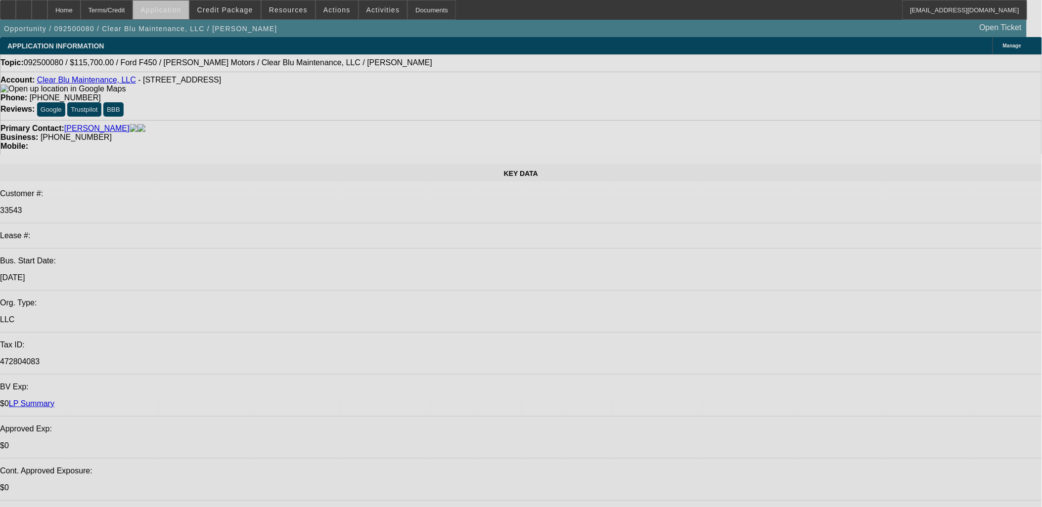
select select "0"
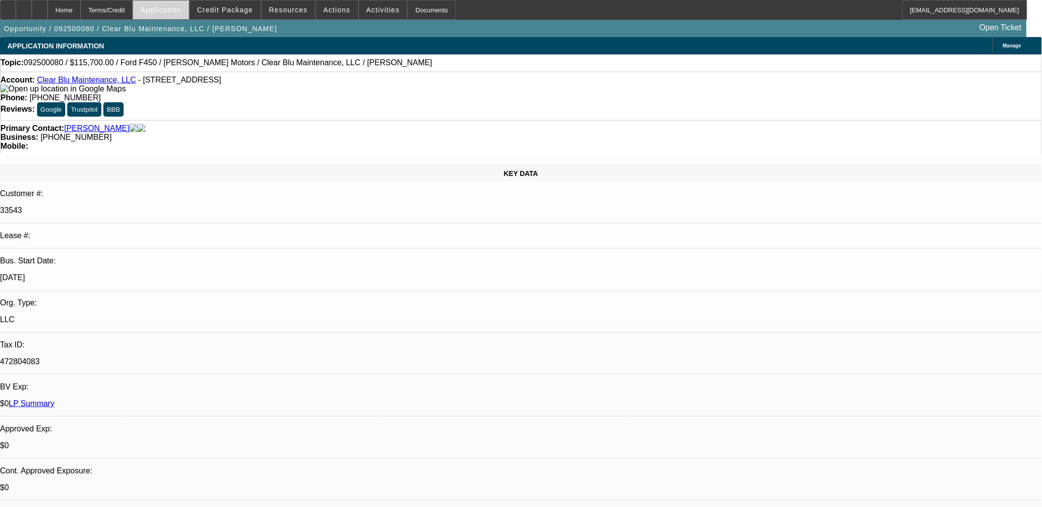
select select "0"
select select "6"
select select "0"
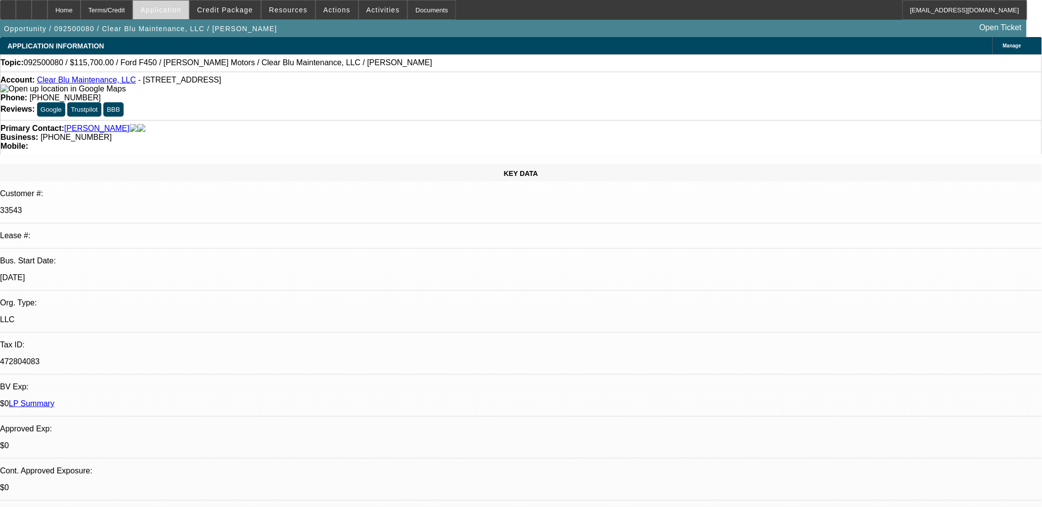
select select "0"
select select "6"
